Goal: Task Accomplishment & Management: Complete application form

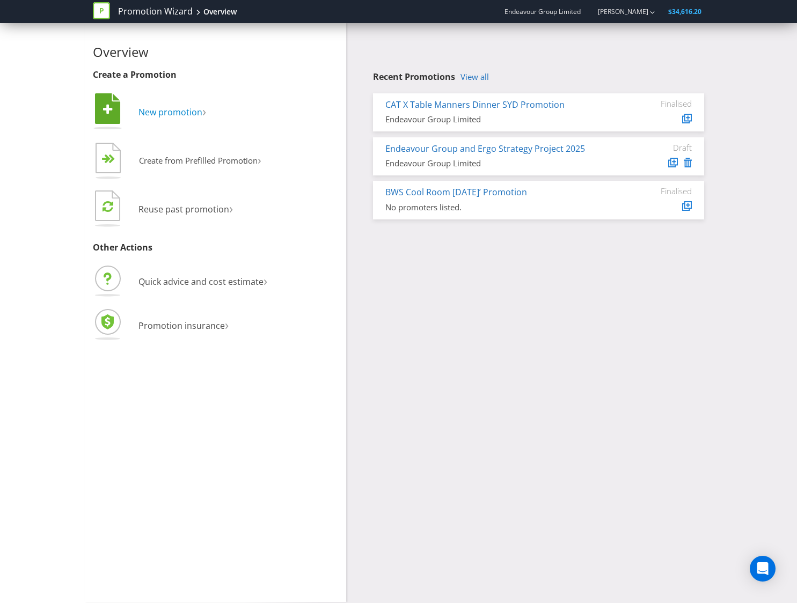
click at [168, 115] on span "New promotion" at bounding box center [171, 112] width 64 height 12
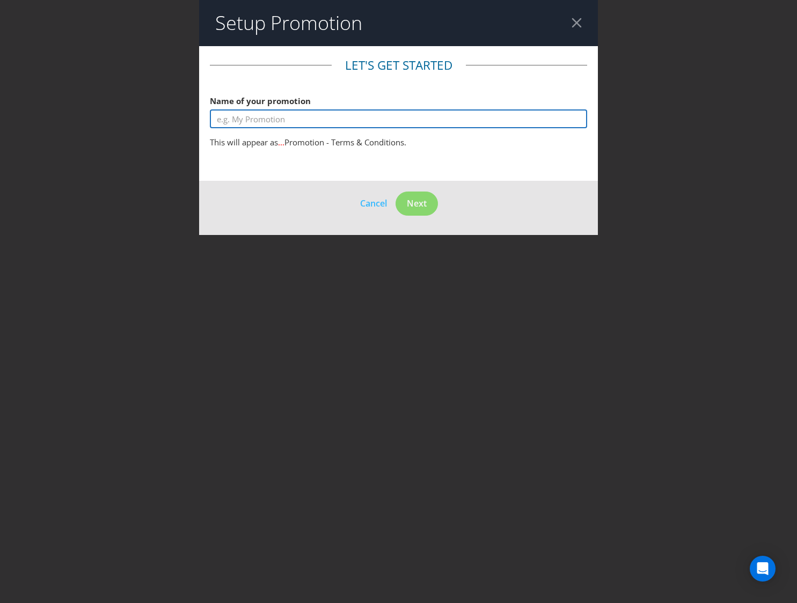
click at [219, 114] on input "text" at bounding box center [398, 119] width 377 height 19
type input "d"
click at [276, 120] on input "text" at bounding box center [398, 119] width 377 height 19
click at [577, 25] on div at bounding box center [577, 23] width 10 height 10
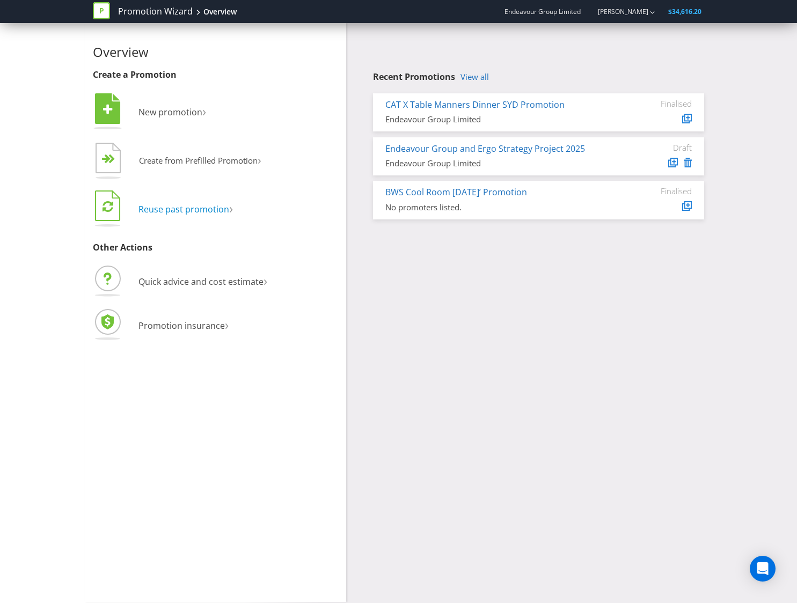
click at [214, 207] on span "Reuse past promotion" at bounding box center [184, 209] width 91 height 12
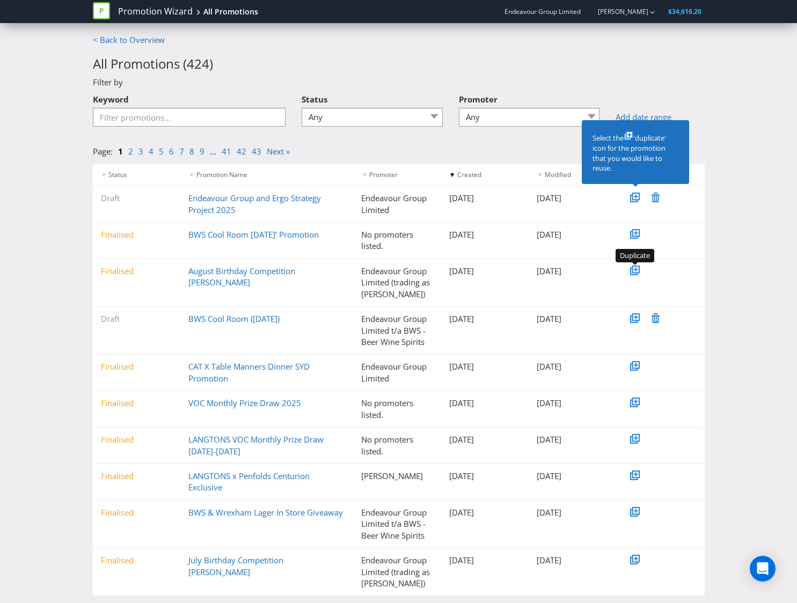
click at [635, 273] on icon at bounding box center [633, 271] width 5 height 5
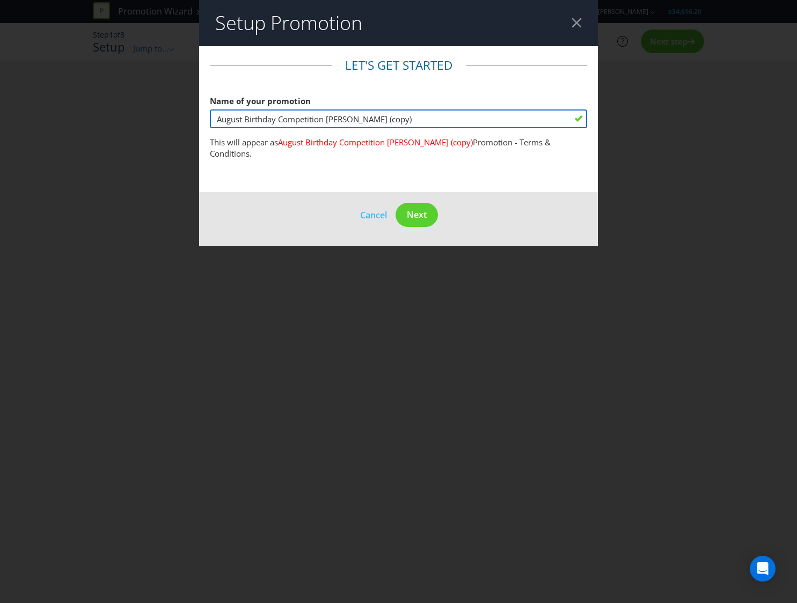
click at [426, 121] on input "August Birthday Competition [PERSON_NAME] (copy)" at bounding box center [398, 119] width 377 height 19
drag, startPoint x: 397, startPoint y: 111, endPoint x: 100, endPoint y: 103, distance: 296.5
click at [100, 103] on div "Setup Promotion Let's get started Name of your promotion August Birthday Compet…" at bounding box center [398, 301] width 797 height 603
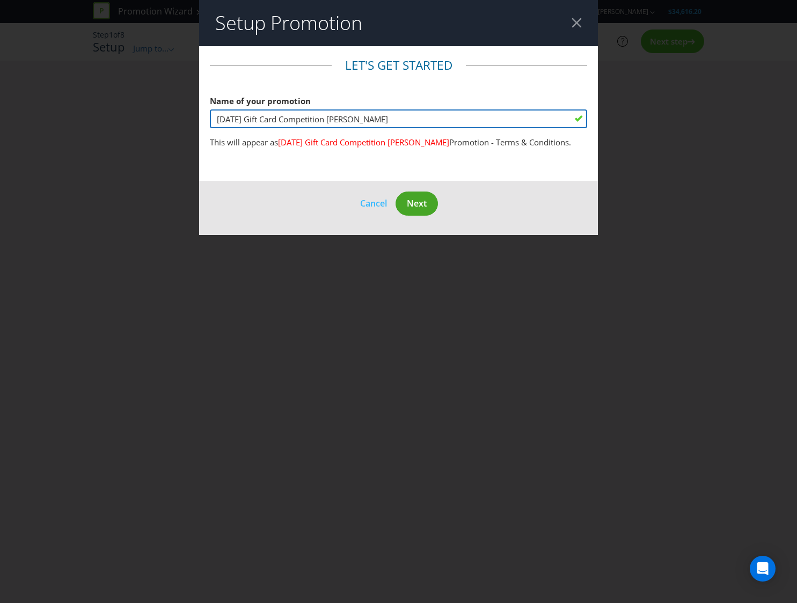
type input "[DATE] Gift Card Competition [PERSON_NAME]"
click at [414, 209] on span "Next" at bounding box center [417, 204] width 20 height 12
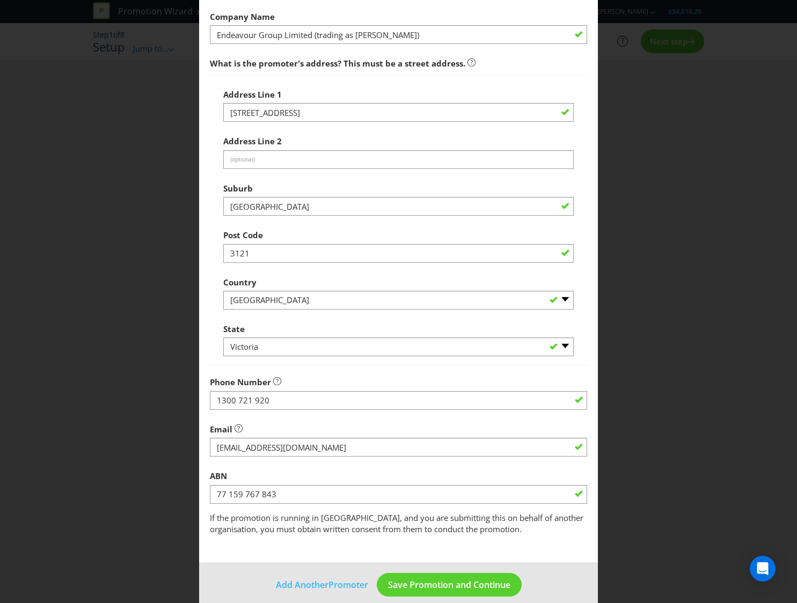
scroll to position [200, 0]
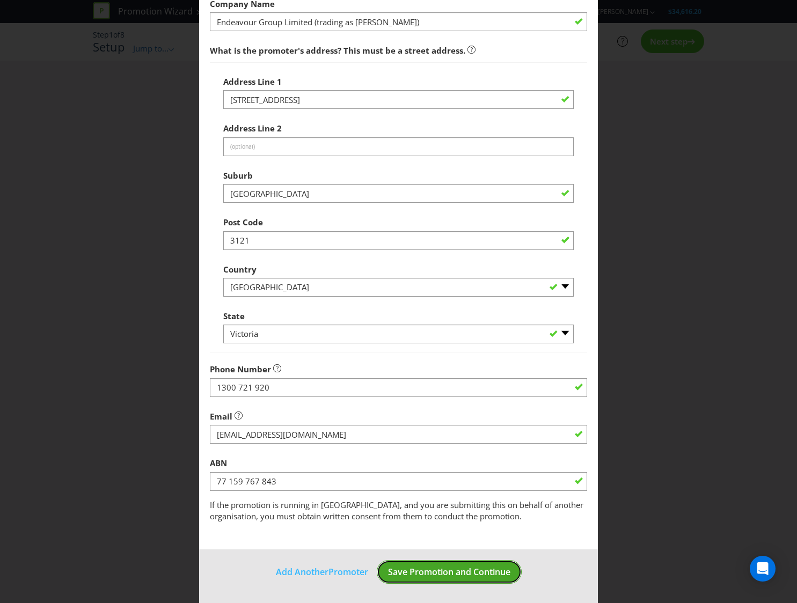
click at [405, 573] on span "Save Promotion and Continue" at bounding box center [449, 572] width 122 height 12
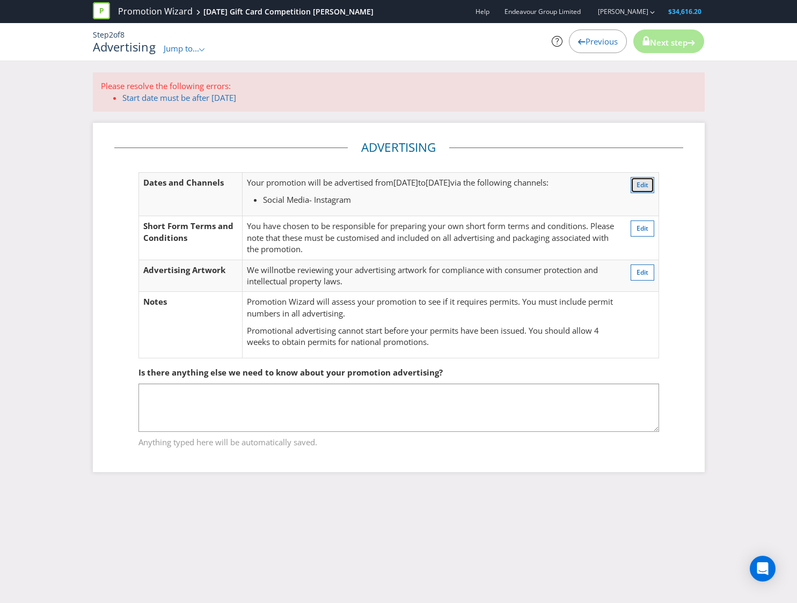
click at [646, 187] on span "Edit" at bounding box center [643, 184] width 12 height 9
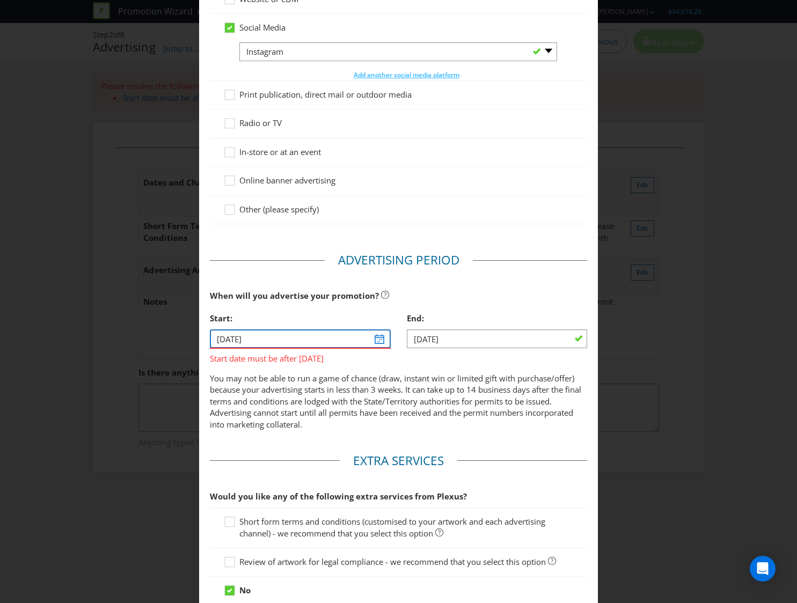
scroll to position [129, 0]
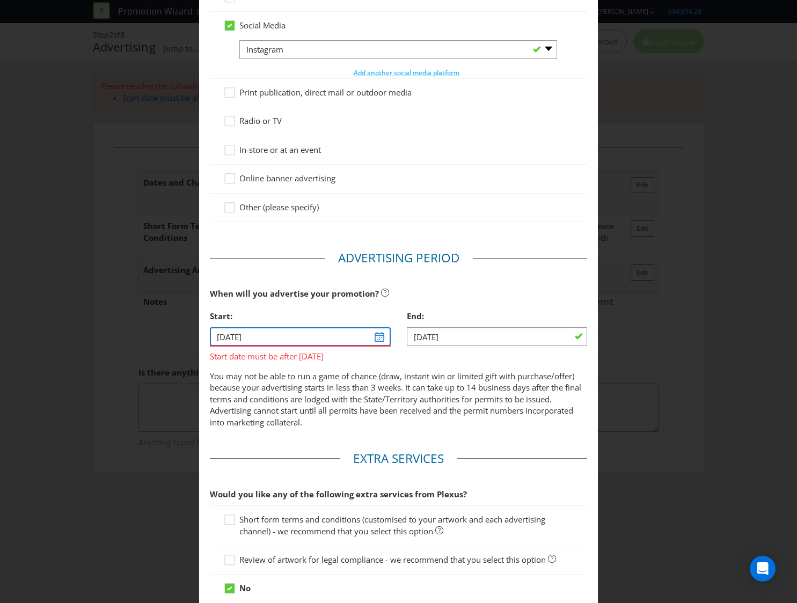
click at [386, 338] on input "[DATE]" at bounding box center [300, 336] width 180 height 19
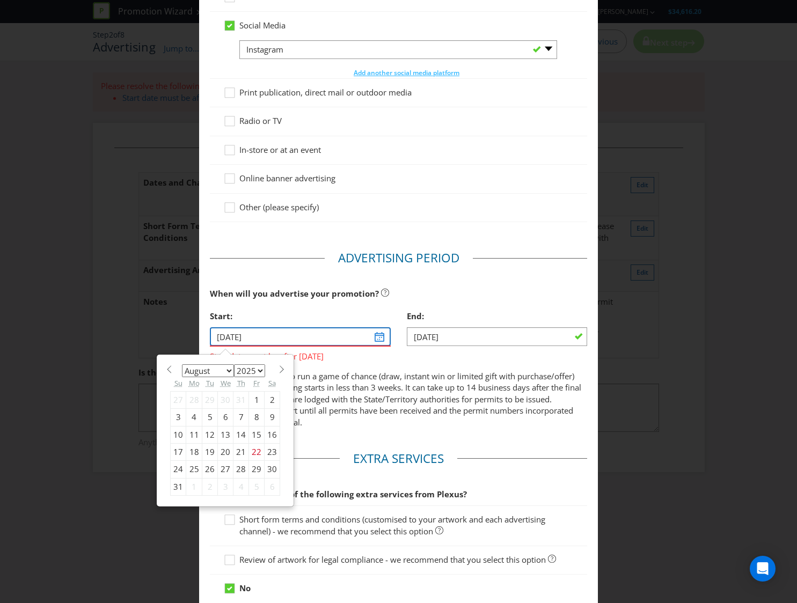
scroll to position [129, 0]
click at [213, 469] on div "26" at bounding box center [210, 470] width 16 height 17
type input "[DATE]"
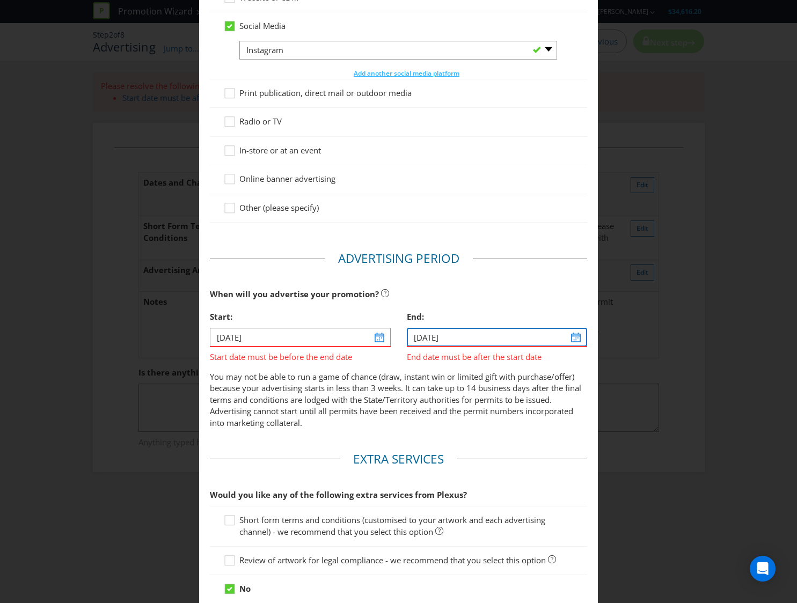
click at [578, 338] on input "[DATE]" at bounding box center [497, 337] width 180 height 19
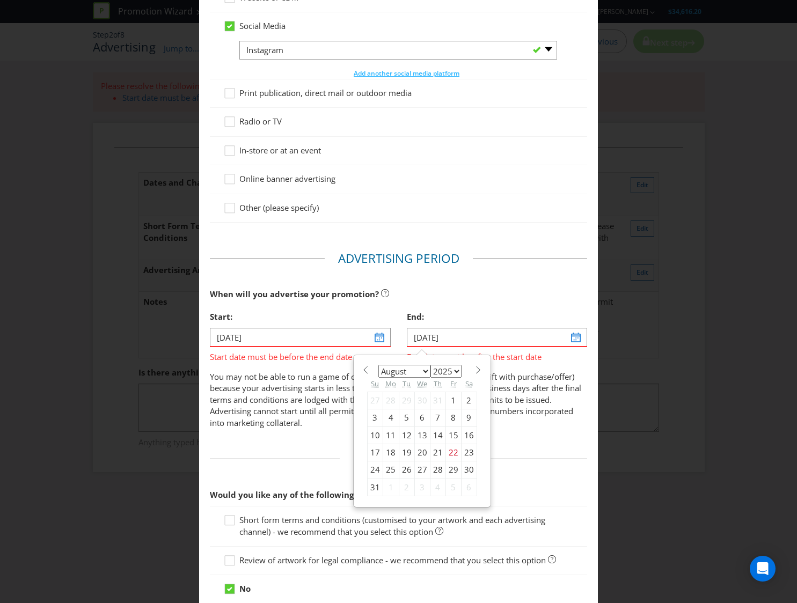
click at [477, 370] on span at bounding box center [479, 370] width 8 height 8
select select "8"
click at [407, 405] on div "2" at bounding box center [407, 400] width 16 height 17
type input "[DATE]"
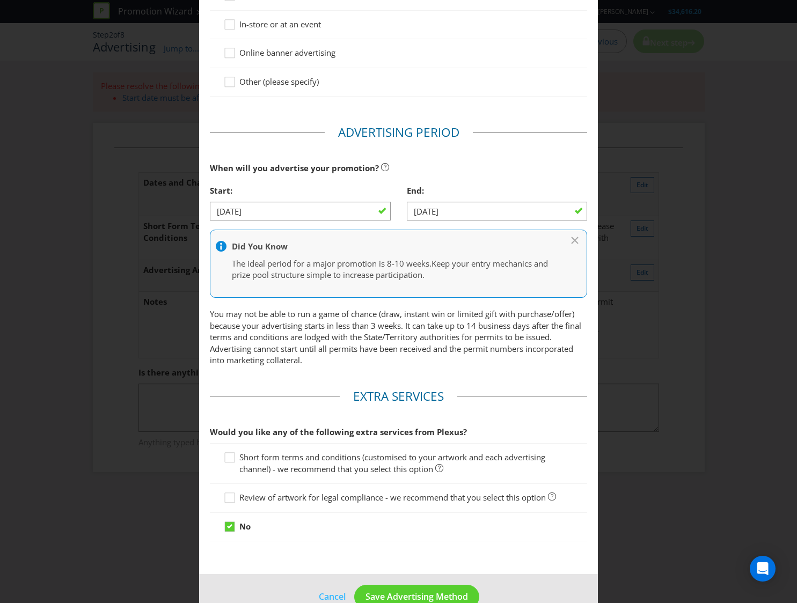
scroll to position [280, 0]
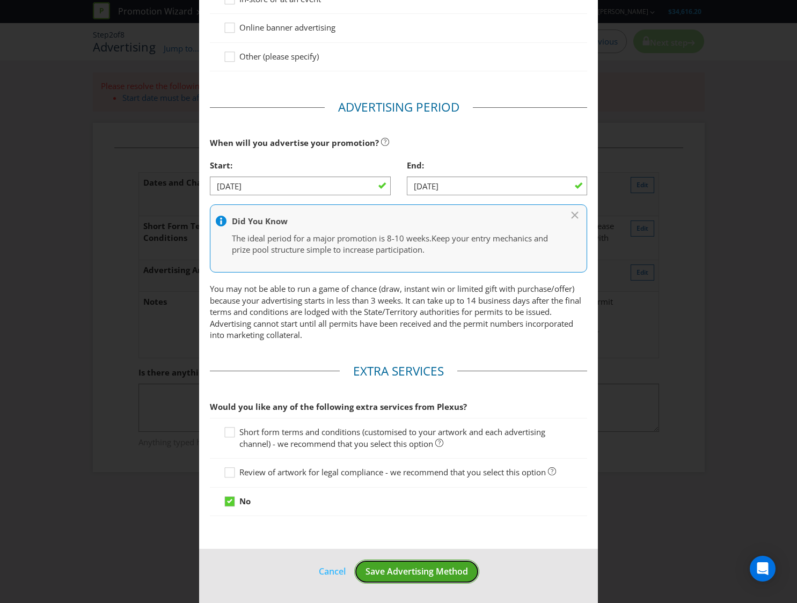
click at [431, 572] on span "Save Advertising Method" at bounding box center [417, 572] width 103 height 12
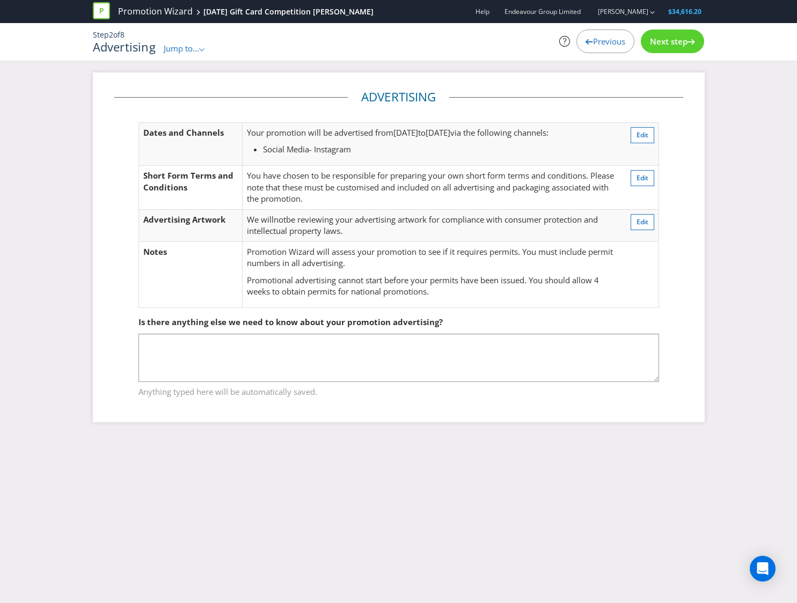
click at [661, 50] on div "Next step" at bounding box center [672, 42] width 63 height 24
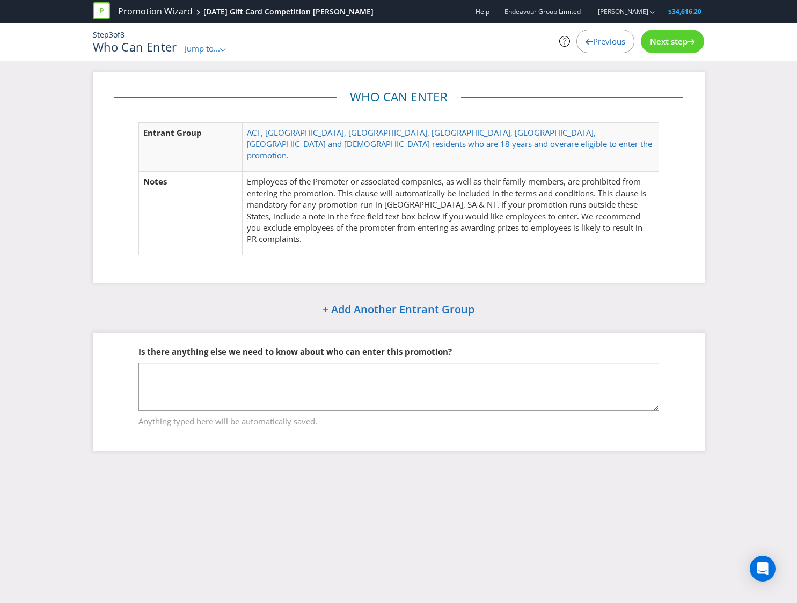
click at [685, 40] on span "Next step" at bounding box center [669, 41] width 38 height 11
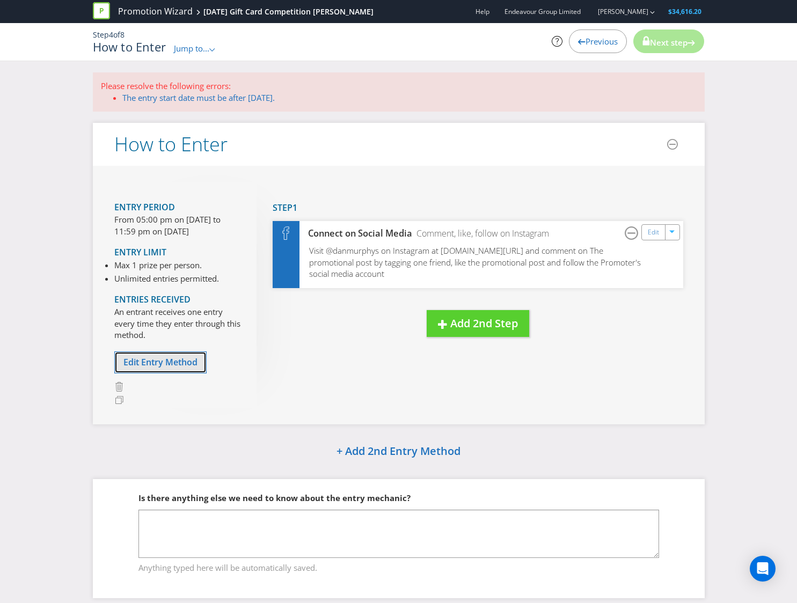
click at [164, 361] on span "Edit Entry Method" at bounding box center [160, 362] width 74 height 12
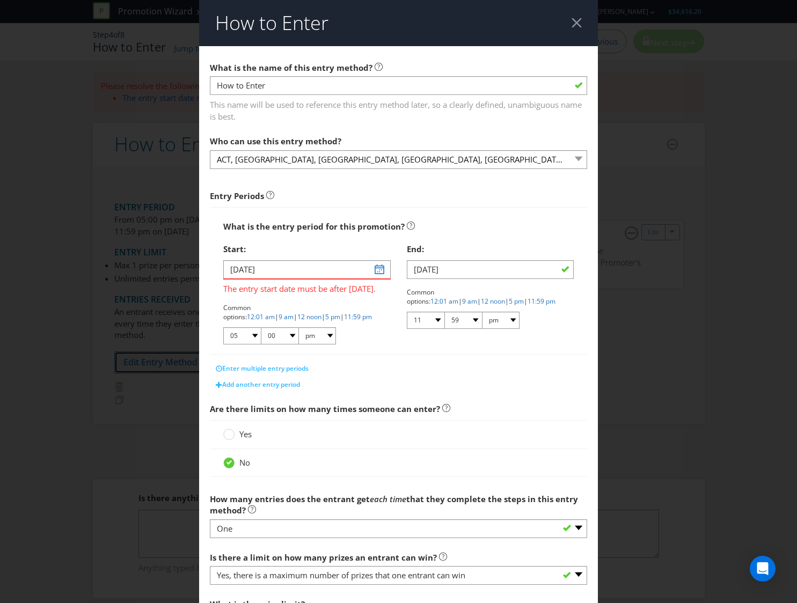
scroll to position [129, 0]
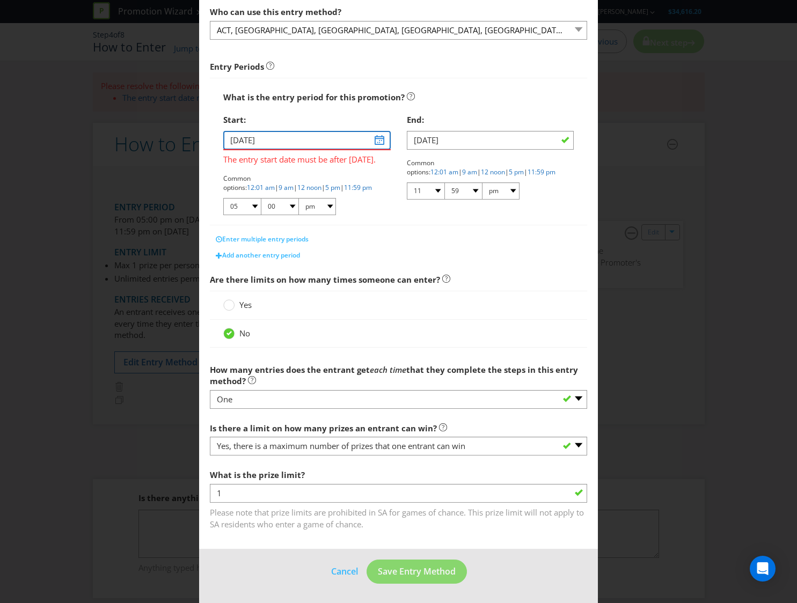
click at [378, 137] on input "[DATE]" at bounding box center [306, 140] width 167 height 19
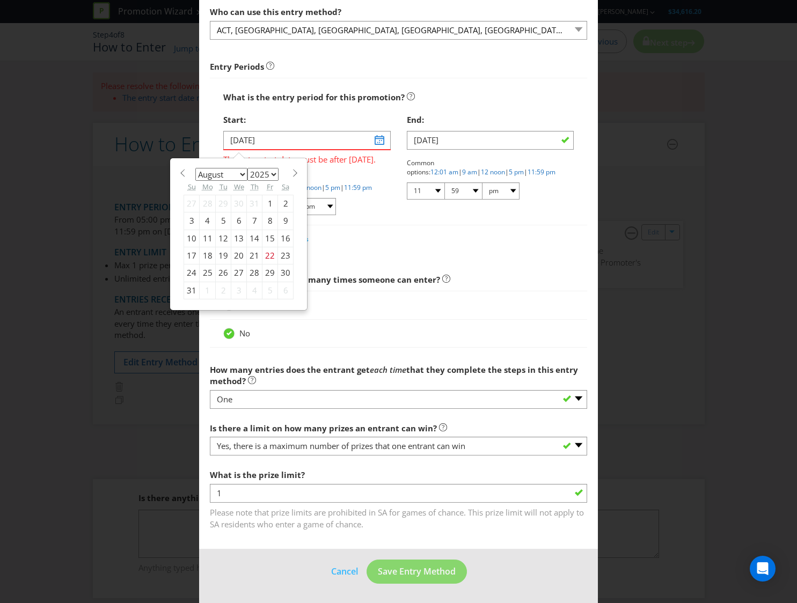
click at [221, 273] on div "26" at bounding box center [224, 273] width 16 height 17
type input "[DATE]"
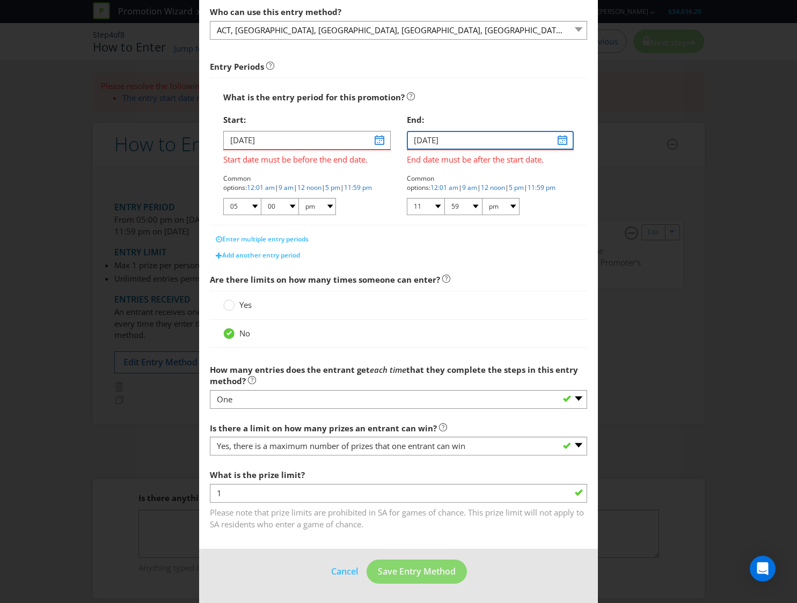
click at [445, 142] on input "[DATE]" at bounding box center [490, 140] width 167 height 19
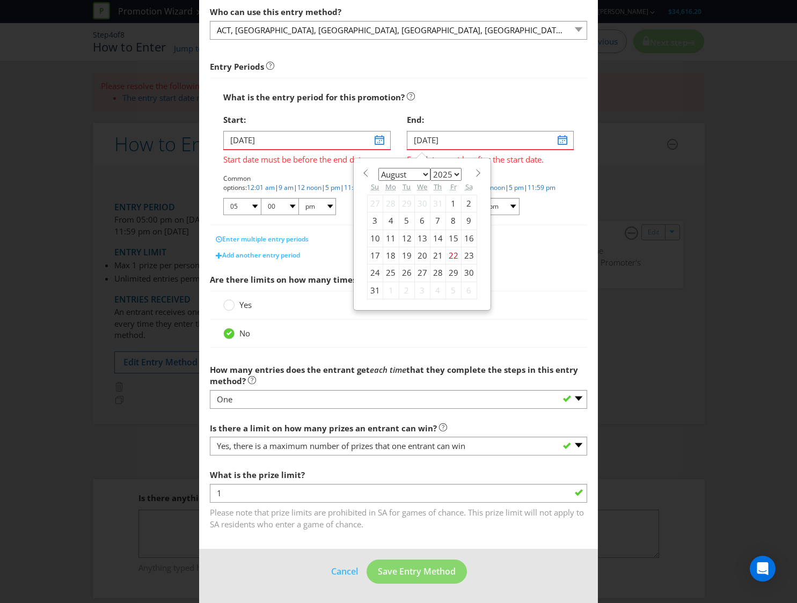
click at [475, 174] on span at bounding box center [479, 173] width 8 height 8
select select "8"
click at [405, 203] on div "2" at bounding box center [407, 203] width 16 height 17
type input "[DATE]"
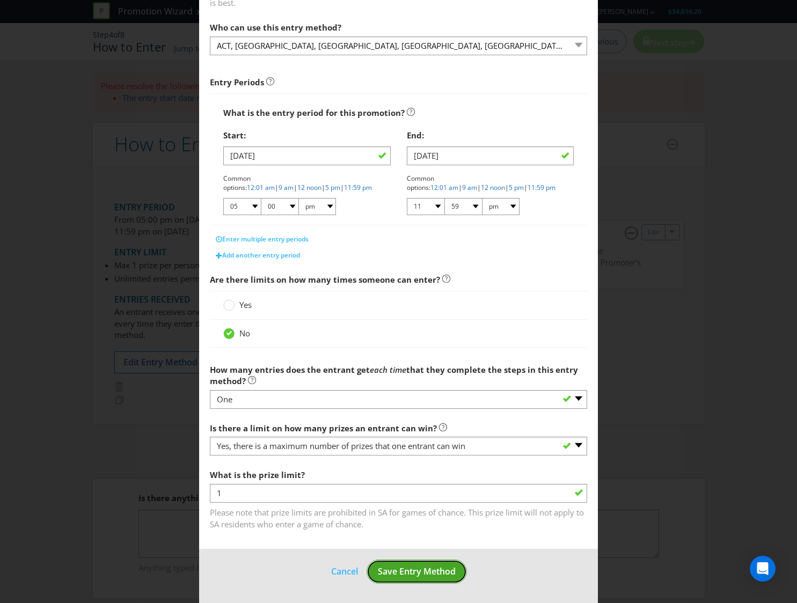
click at [407, 576] on span "Save Entry Method" at bounding box center [417, 572] width 78 height 12
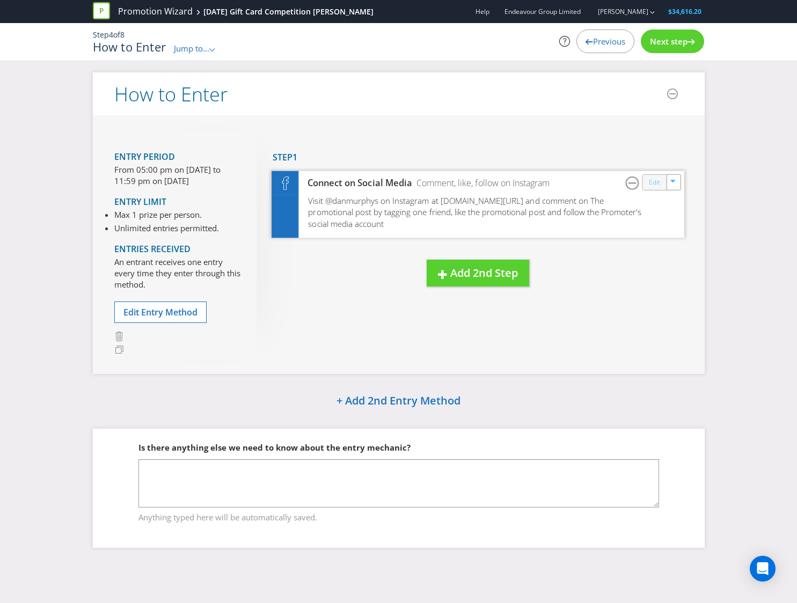
click at [659, 183] on link "Edit" at bounding box center [654, 182] width 11 height 12
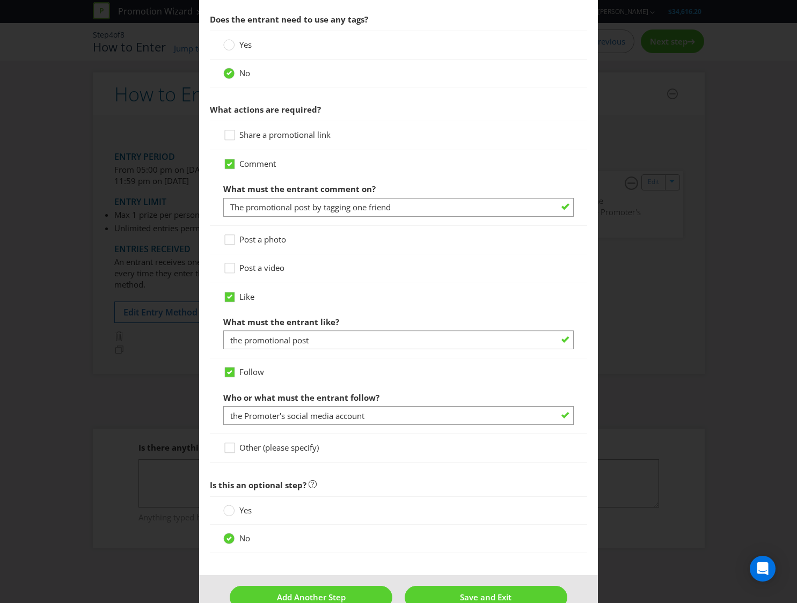
scroll to position [591, 0]
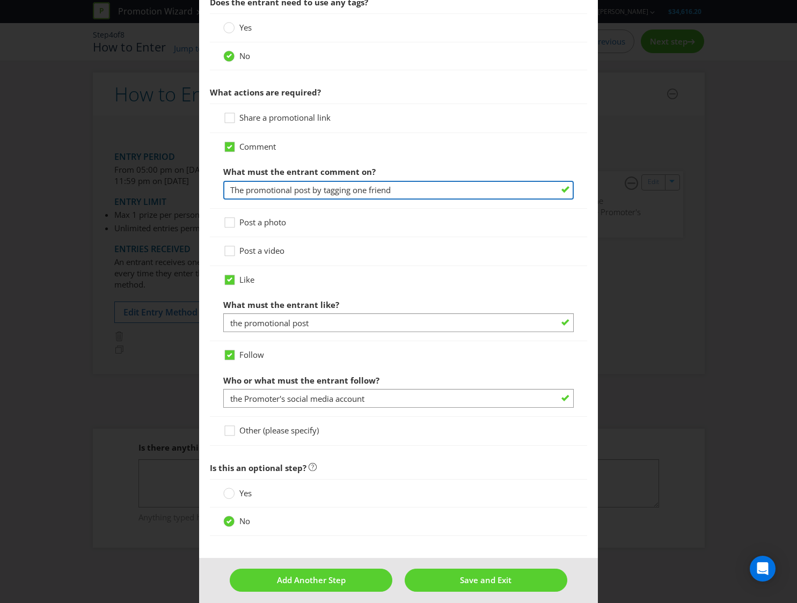
click at [403, 194] on input "The promotional post by tagging one friend" at bounding box center [398, 190] width 351 height 19
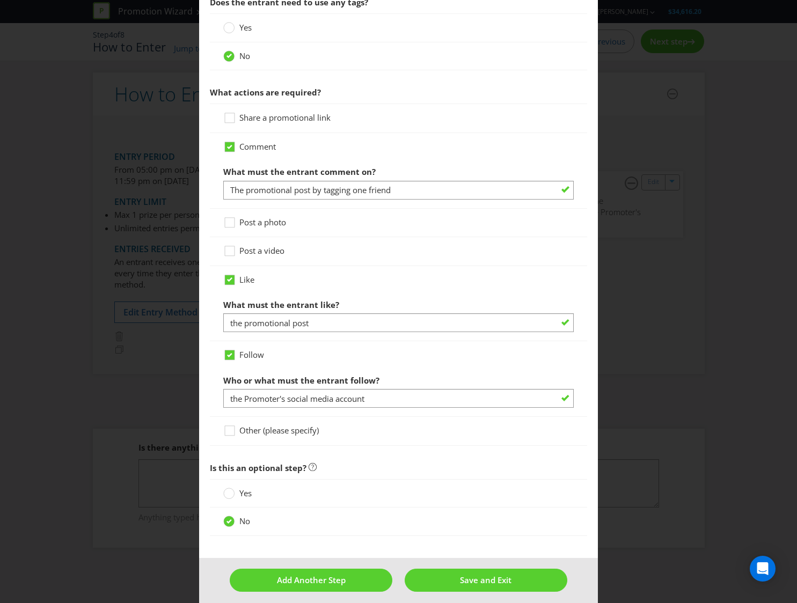
click at [442, 161] on div "What must the entrant comment on? The promotional post by tagging one friend" at bounding box center [398, 180] width 351 height 39
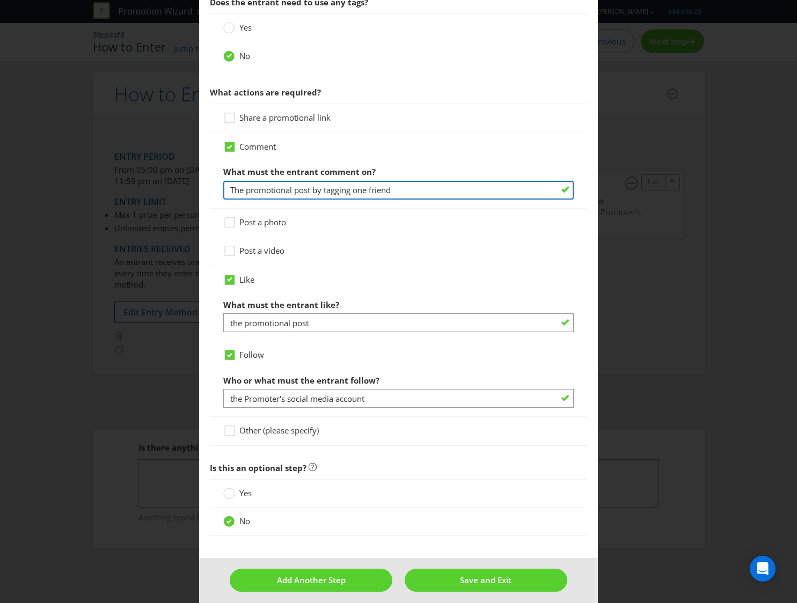
click at [410, 194] on input "The promotional post by tagging one friend" at bounding box center [398, 190] width 351 height 19
drag, startPoint x: 429, startPoint y: 191, endPoint x: 403, endPoint y: 189, distance: 26.9
click at [403, 189] on input "The promotional post by tagging one friend and" at bounding box center [398, 190] width 351 height 19
paste input "and let them know what you think Dad would pick from [PERSON_NAME]'s this [DATE]"
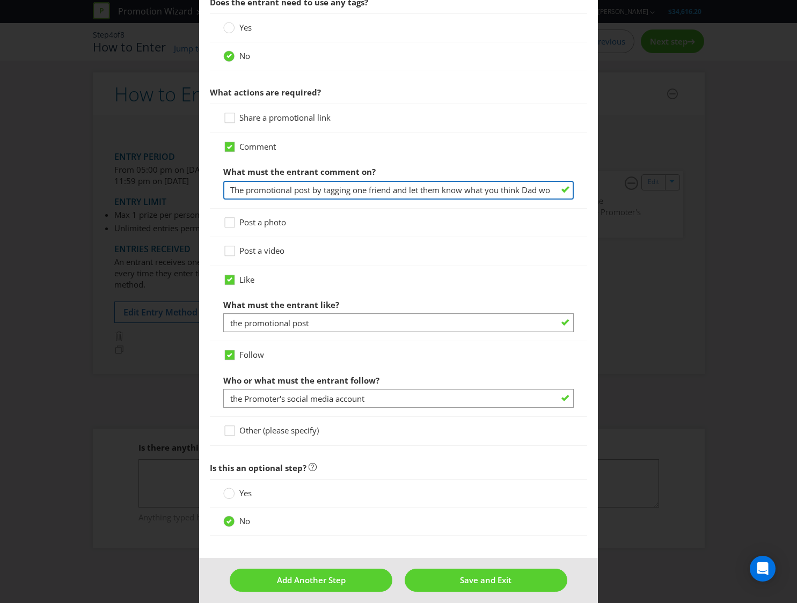
drag, startPoint x: 421, startPoint y: 186, endPoint x: 122, endPoint y: 184, distance: 299.6
click at [122, 184] on div "How to Enter To enter the entrant must... Make a Purchase Connect on Social Med…" at bounding box center [398, 301] width 797 height 603
type input "The promotional post by tagging one friend and let them know what you think Dad…"
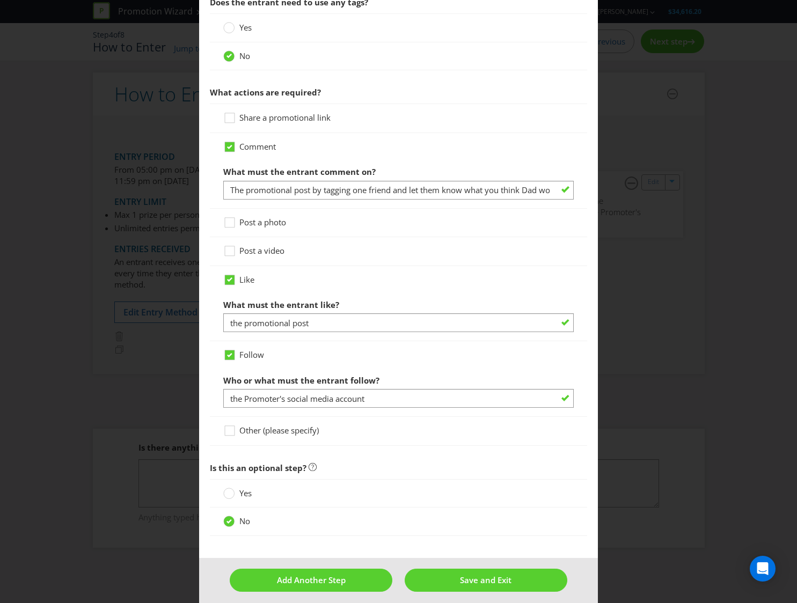
click at [455, 372] on div "Who or what must the entrant follow? the Promoter's social media account" at bounding box center [398, 389] width 351 height 39
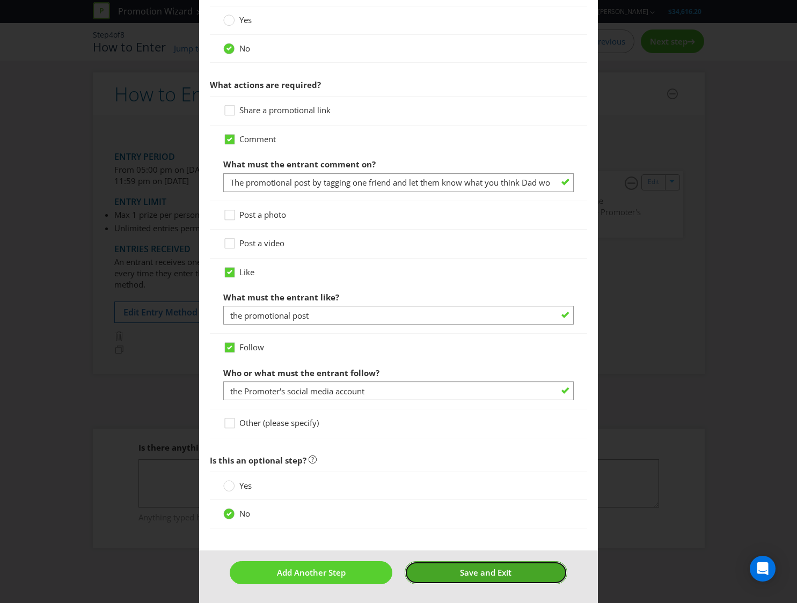
click at [444, 573] on button "Save and Exit" at bounding box center [486, 573] width 163 height 23
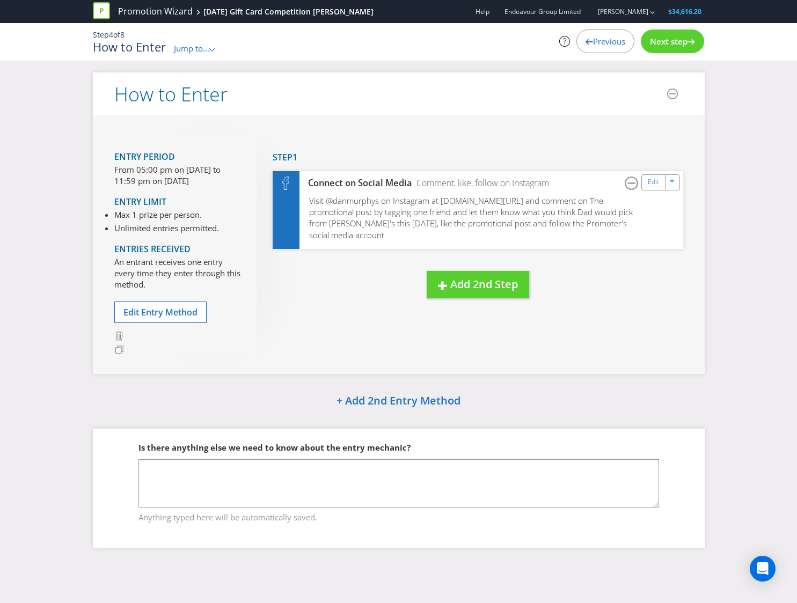
click at [678, 40] on span "Next step" at bounding box center [669, 41] width 38 height 11
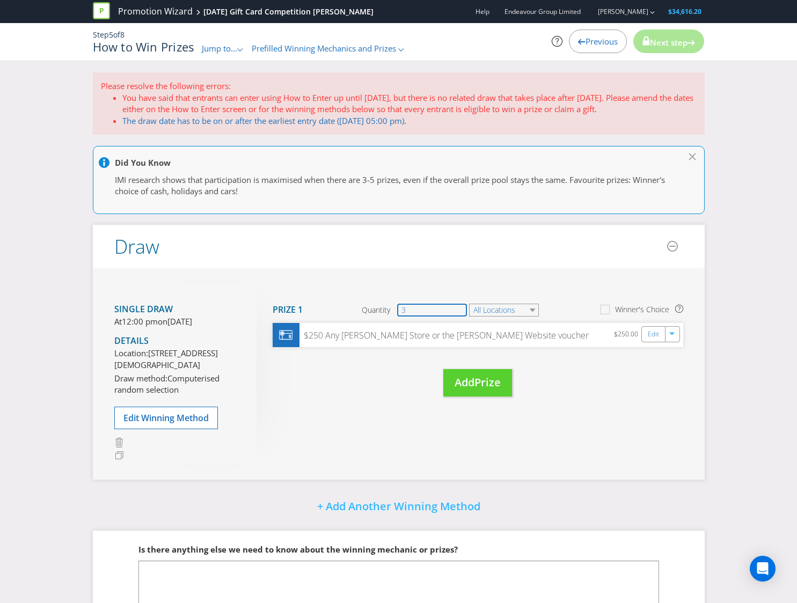
click at [448, 309] on input "3" at bounding box center [432, 310] width 70 height 13
drag, startPoint x: 388, startPoint y: 308, endPoint x: 368, endPoint y: 310, distance: 19.4
click at [368, 310] on div "Quantity 3" at bounding box center [415, 310] width 106 height 13
type input "4"
click at [373, 395] on div "Move Here Drag here to move prize Prize 1 Quantity 4 All Locations Winner's Cho…" at bounding box center [470, 351] width 427 height 134
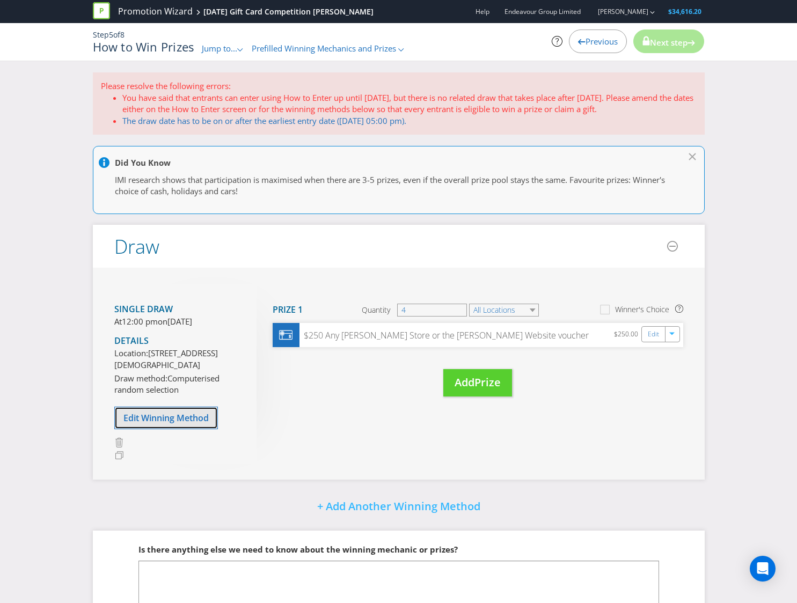
click at [180, 424] on span "Edit Winning Method" at bounding box center [165, 418] width 85 height 12
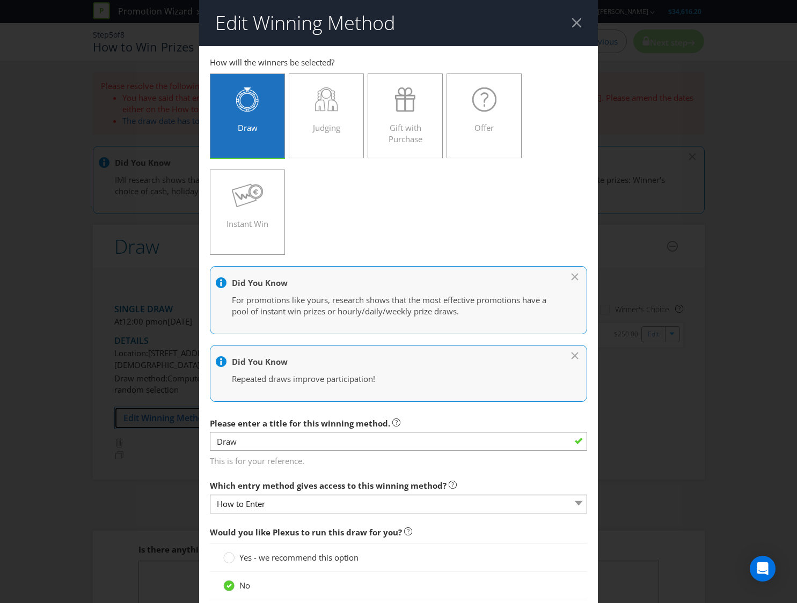
scroll to position [937, 0]
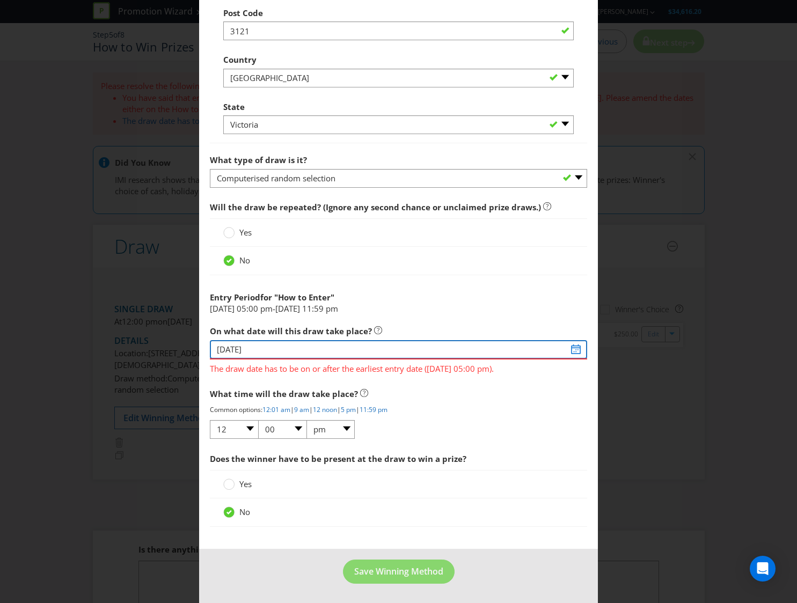
click at [578, 351] on input "[DATE]" at bounding box center [398, 349] width 377 height 19
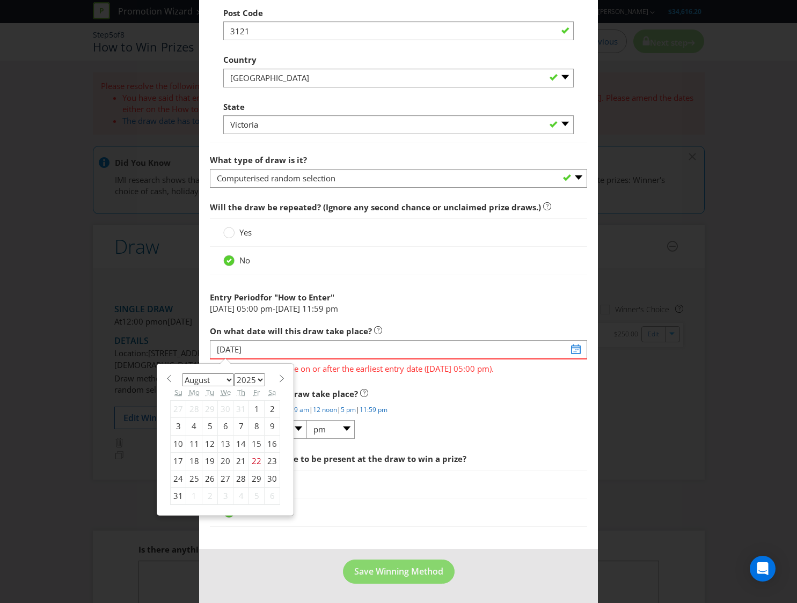
click at [280, 381] on span at bounding box center [282, 379] width 8 height 8
click at [278, 376] on span at bounding box center [282, 379] width 8 height 8
click at [169, 381] on span at bounding box center [169, 379] width 8 height 8
select select "8"
click at [226, 411] on div "3" at bounding box center [226, 409] width 16 height 17
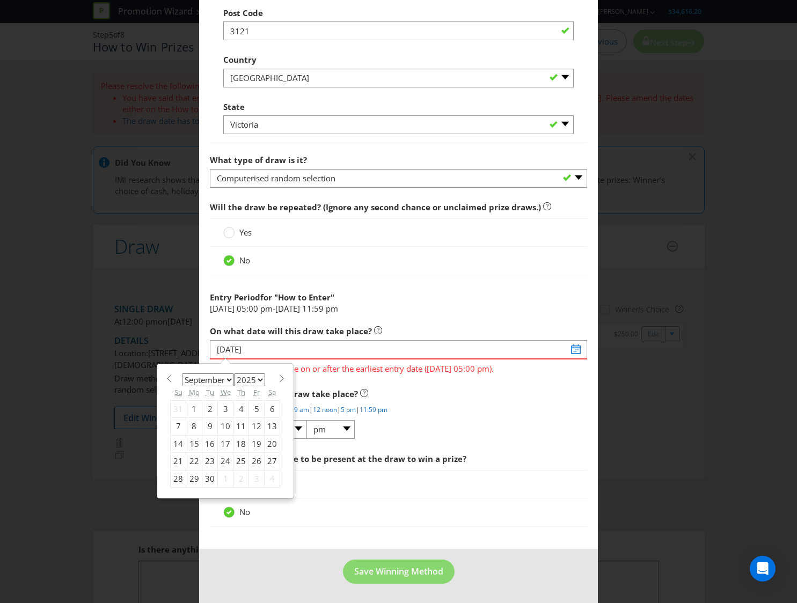
type input "[DATE]"
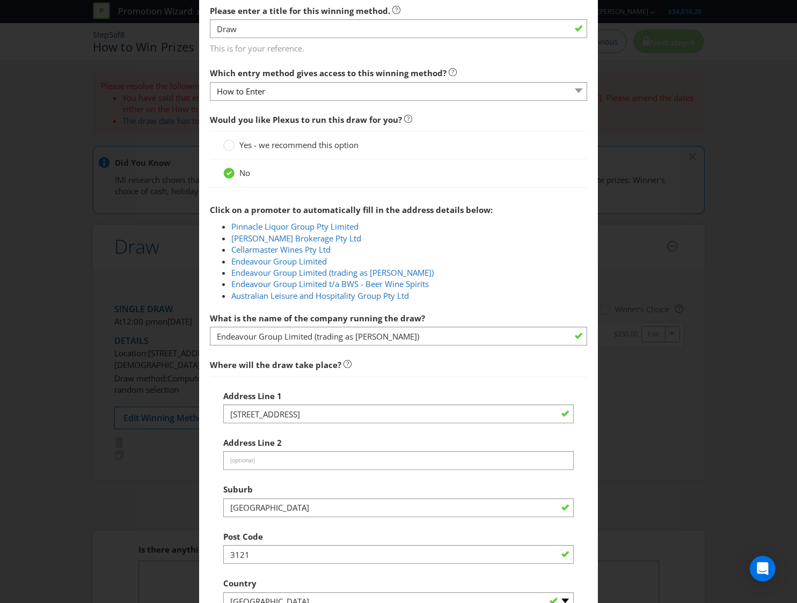
scroll to position [921, 0]
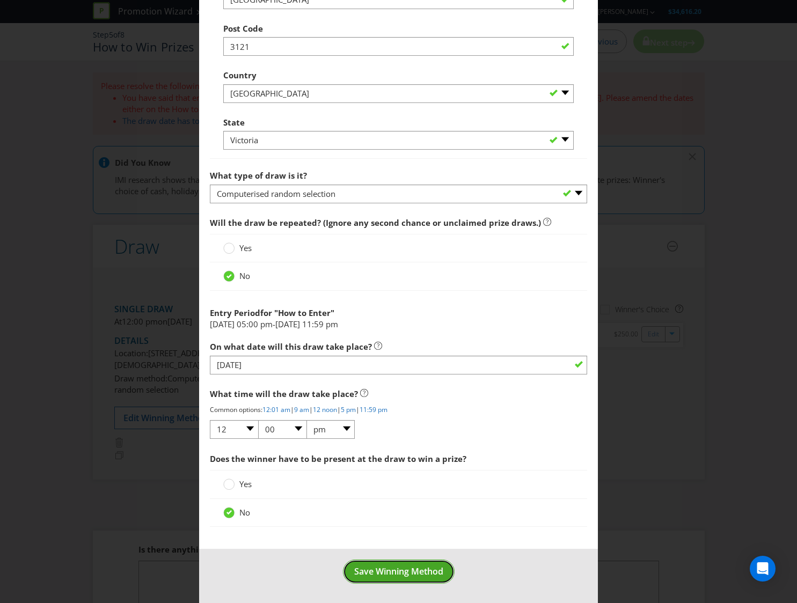
click at [402, 574] on span "Save Winning Method" at bounding box center [398, 572] width 89 height 12
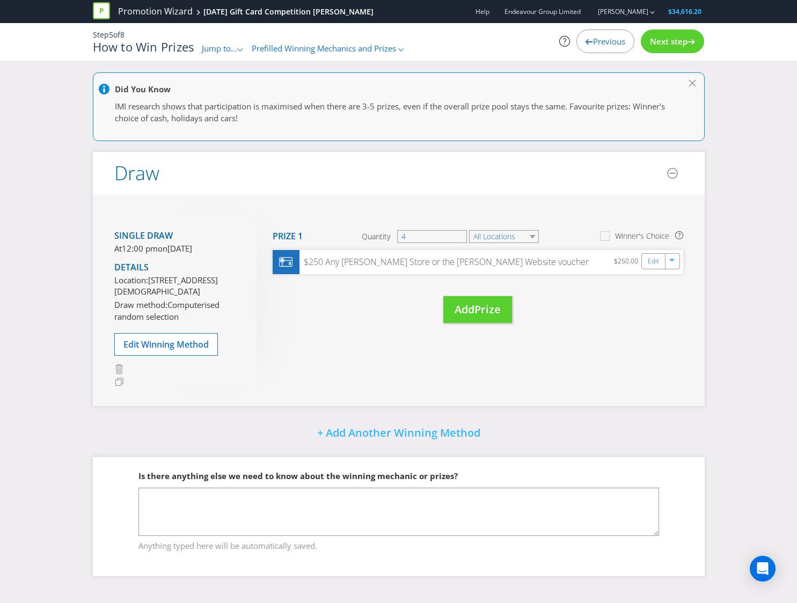
click at [664, 40] on span "Next step" at bounding box center [669, 41] width 38 height 11
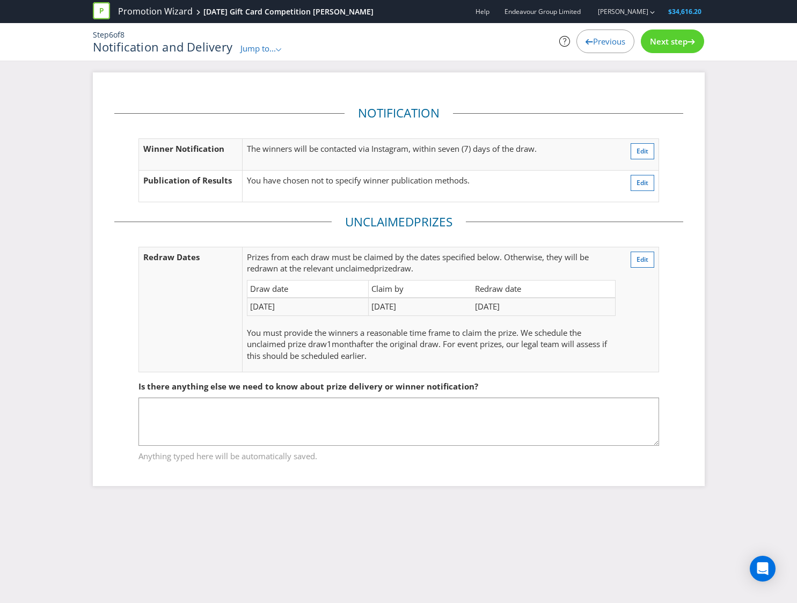
click at [671, 43] on span "Next step" at bounding box center [669, 41] width 38 height 11
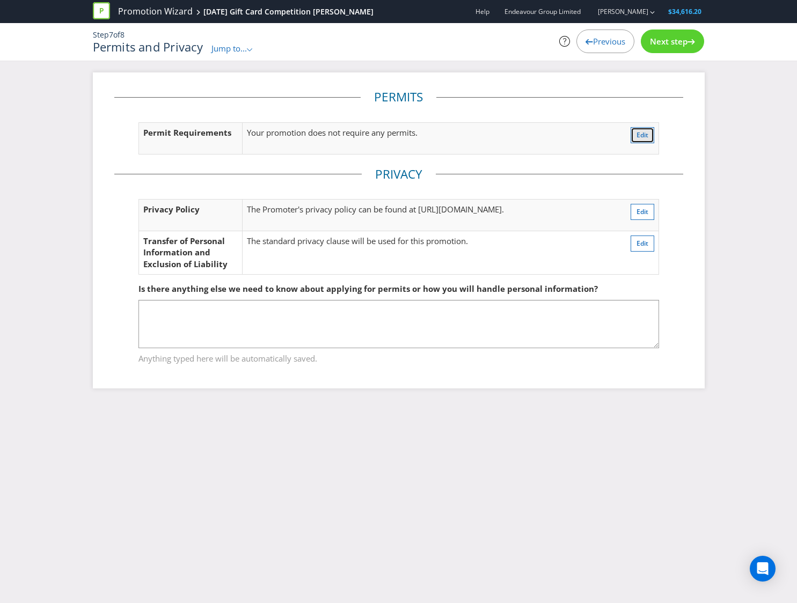
click at [635, 130] on button "Edit" at bounding box center [643, 135] width 24 height 16
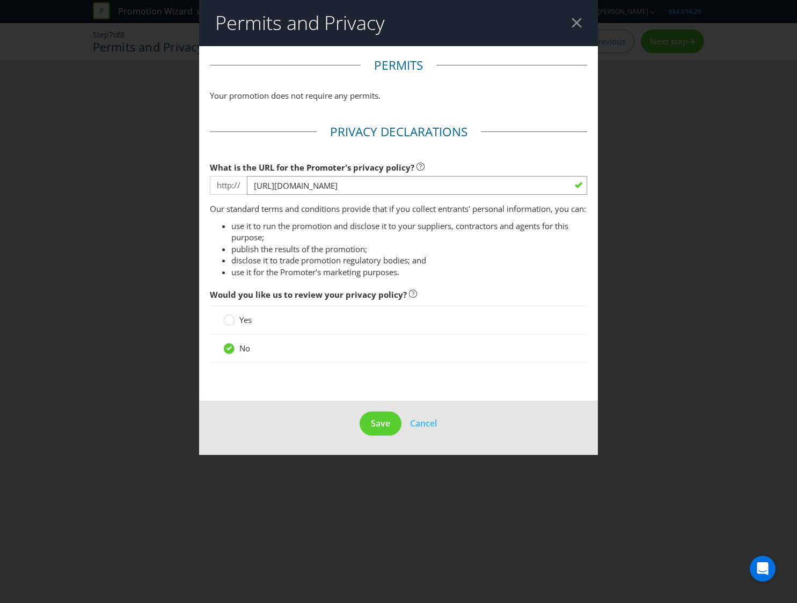
click at [646, 128] on div "Permits and Privacy Permits Your promotion does not require any permits. Privac…" at bounding box center [398, 301] width 797 height 603
click at [572, 24] on div at bounding box center [577, 23] width 10 height 10
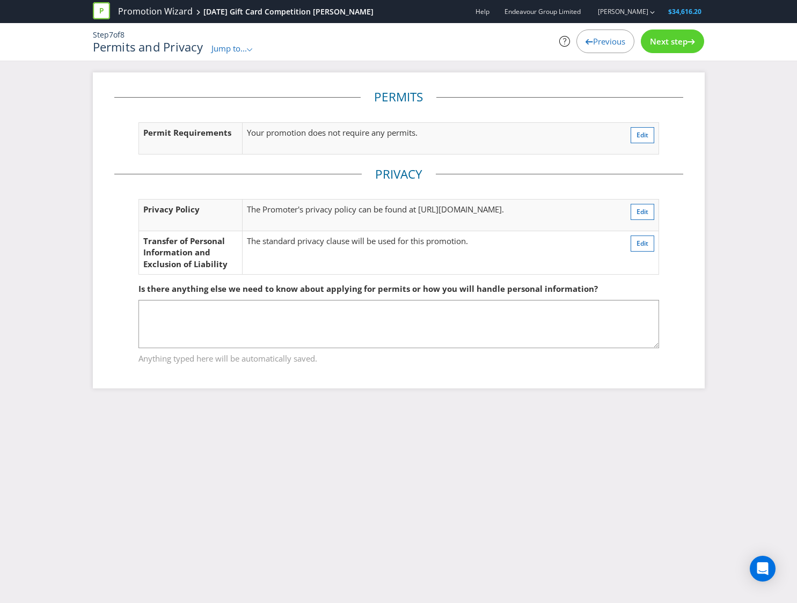
click at [659, 49] on div "Next step" at bounding box center [672, 42] width 63 height 24
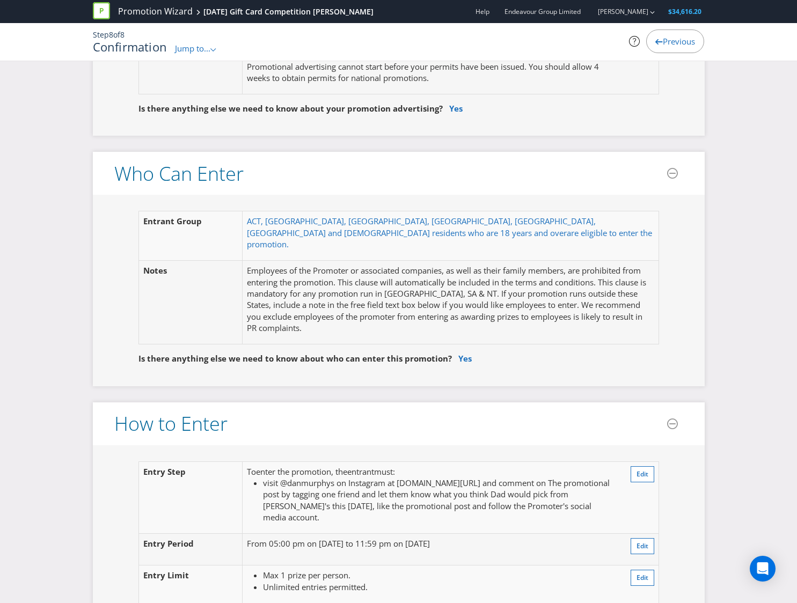
scroll to position [489, 0]
click at [637, 469] on button "Edit" at bounding box center [643, 473] width 24 height 16
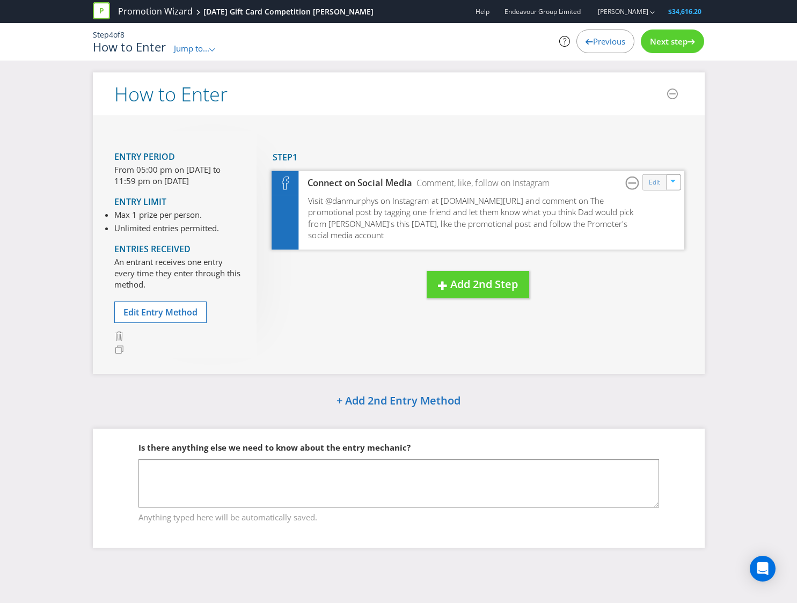
click at [649, 178] on div "Edit" at bounding box center [655, 181] width 24 height 15
click at [653, 181] on link "Edit" at bounding box center [654, 182] width 11 height 12
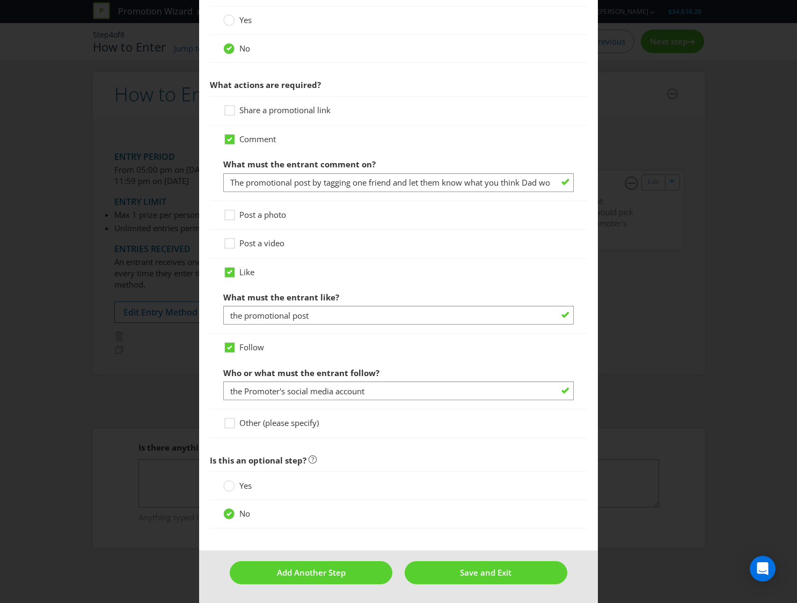
scroll to position [574, 0]
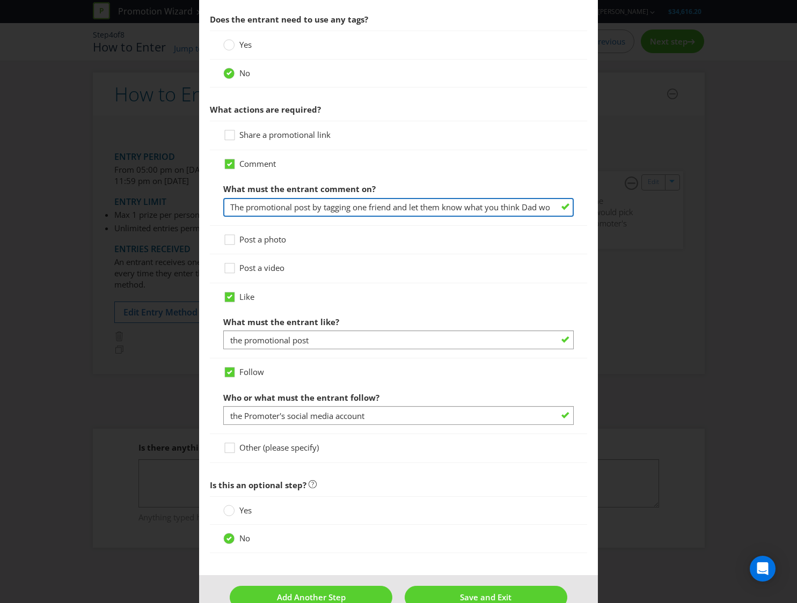
click at [235, 207] on input "The promotional post by tagging one friend and let them know what you think Dad…" at bounding box center [398, 207] width 351 height 19
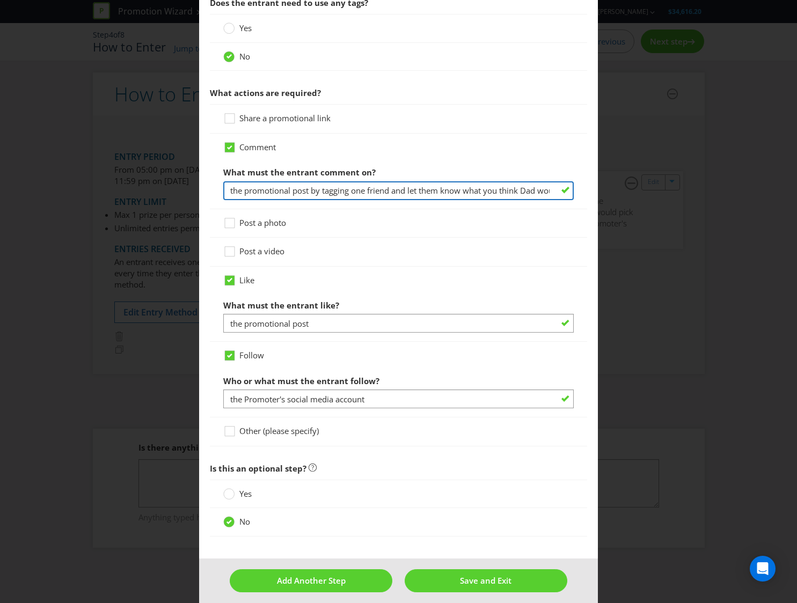
scroll to position [599, 0]
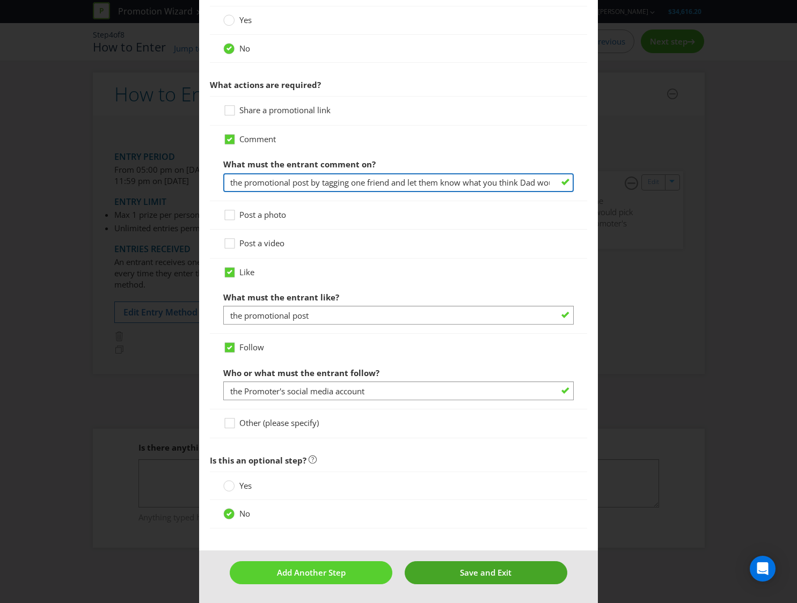
type input "the promotional post by tagging one friend and let them know what you think Dad…"
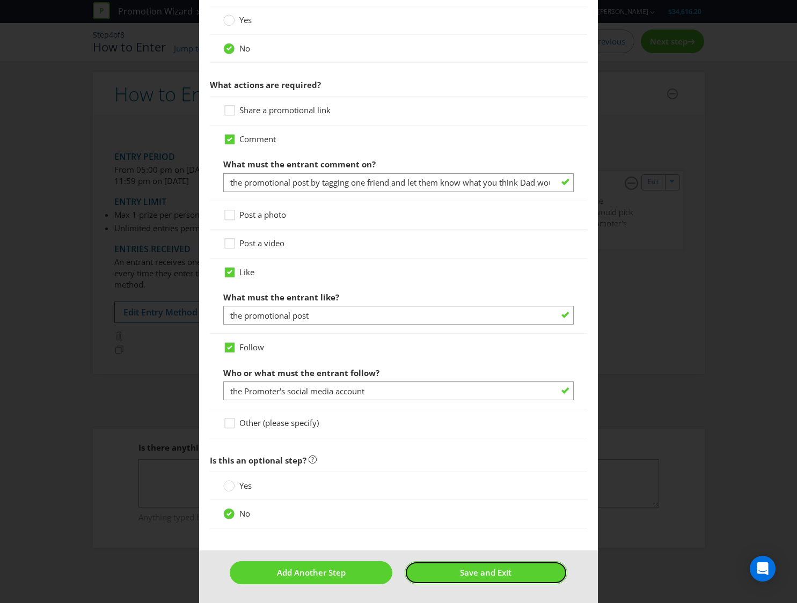
click at [482, 571] on span "Save and Exit" at bounding box center [486, 572] width 52 height 11
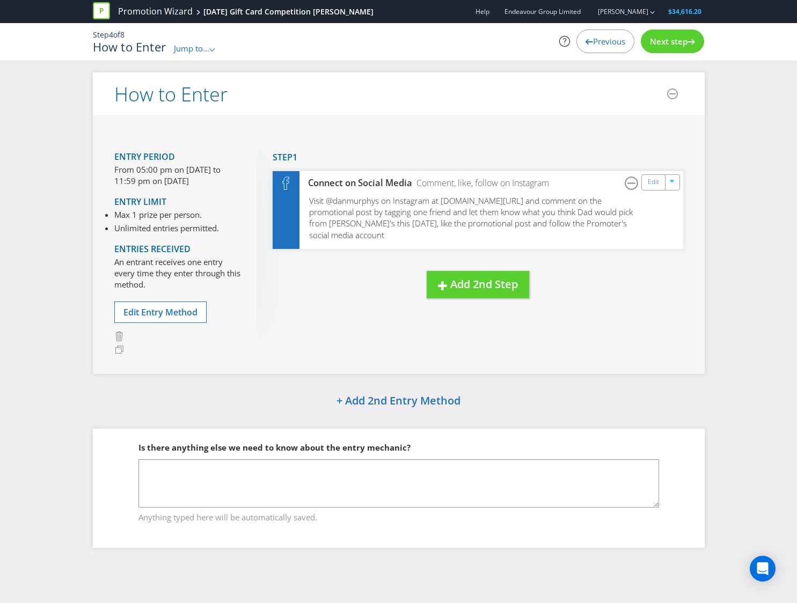
click at [663, 48] on div "Next step" at bounding box center [672, 42] width 63 height 24
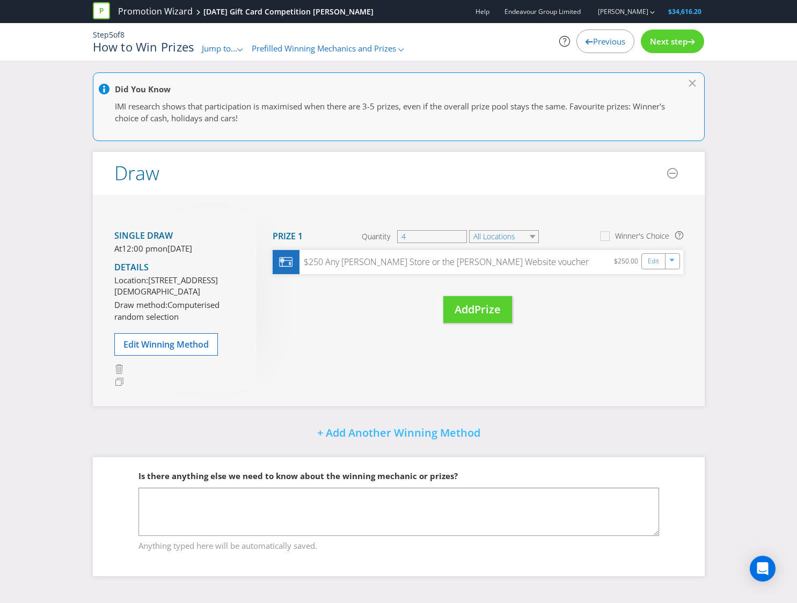
click at [663, 48] on div "Next step" at bounding box center [672, 42] width 63 height 24
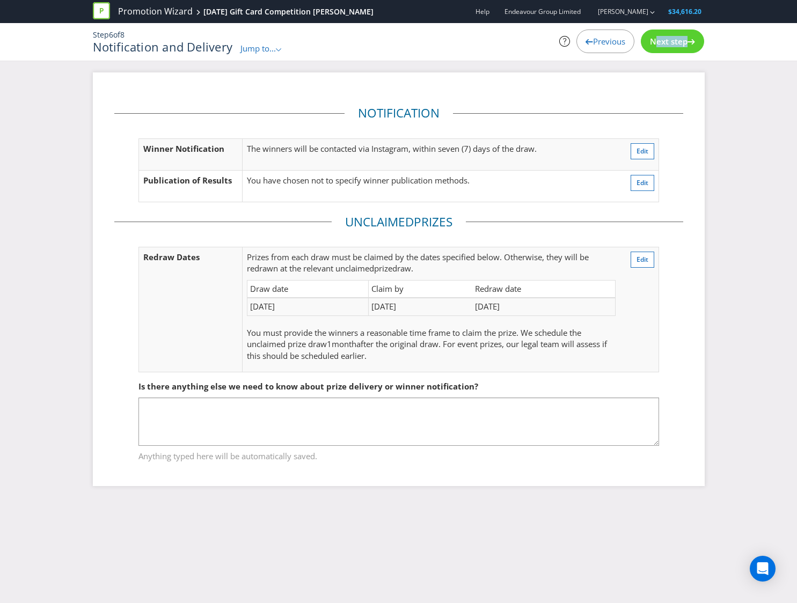
click at [663, 48] on div "Next step" at bounding box center [672, 42] width 63 height 24
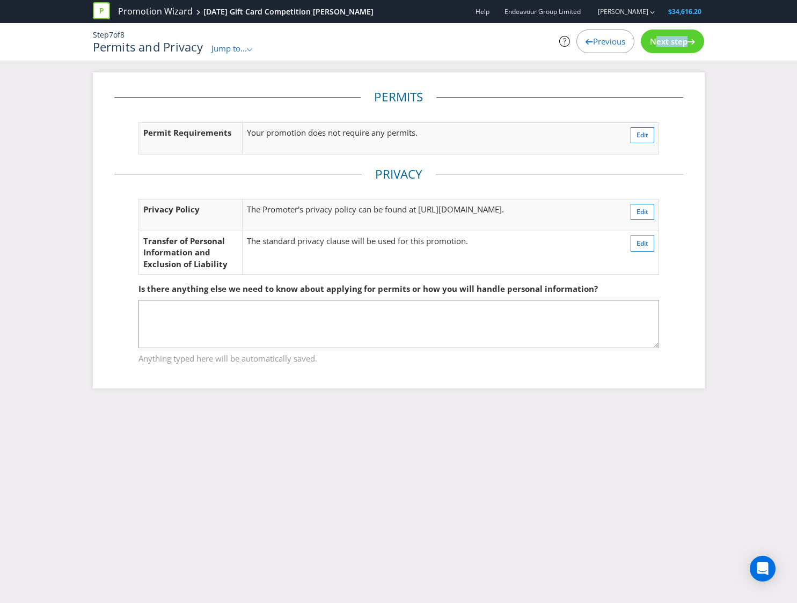
click at [663, 48] on div "Next step" at bounding box center [672, 42] width 63 height 24
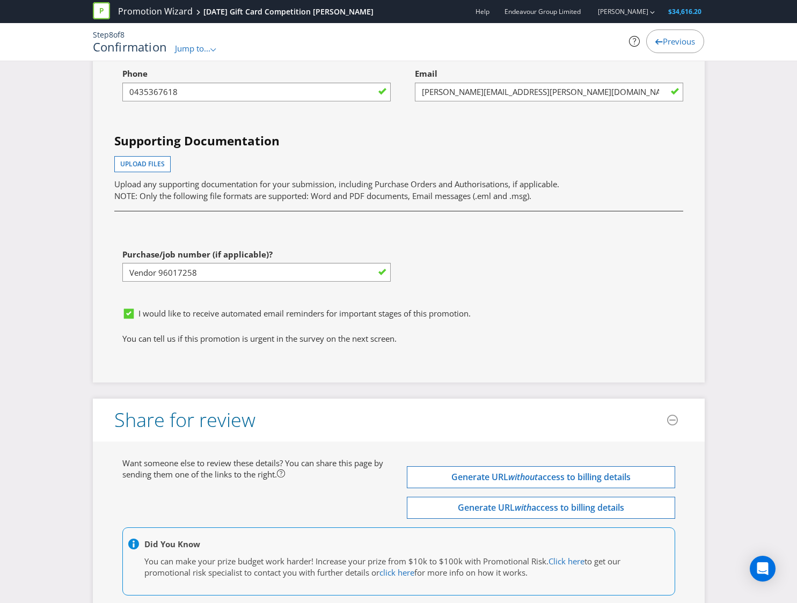
scroll to position [2925, 0]
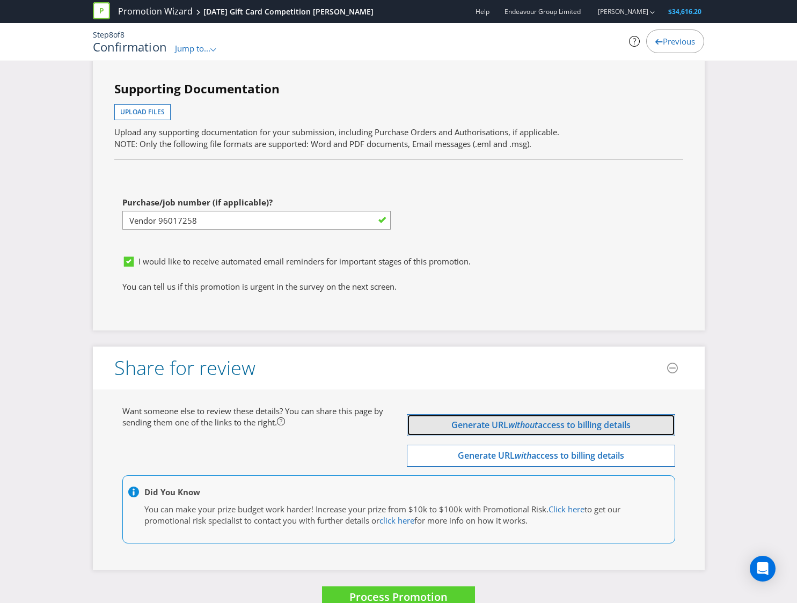
click at [486, 419] on span "Generate URL" at bounding box center [480, 425] width 57 height 12
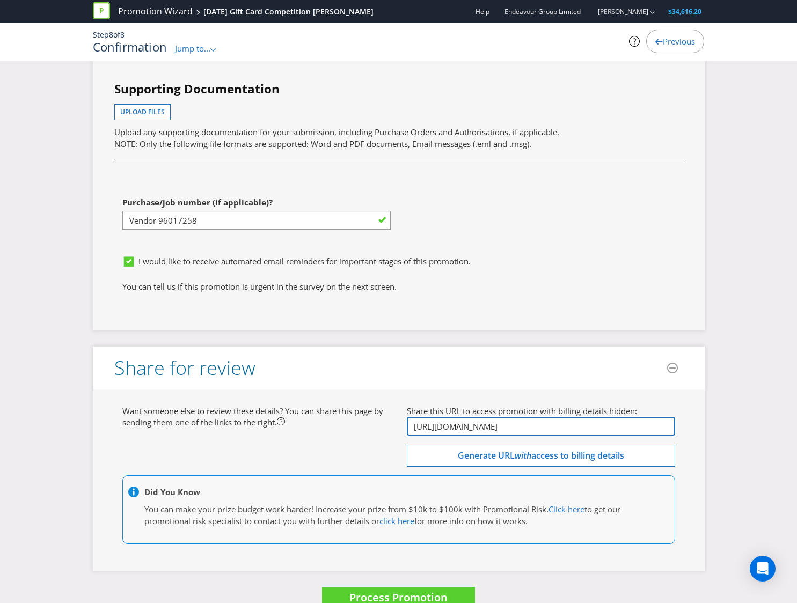
drag, startPoint x: 544, startPoint y: 406, endPoint x: 461, endPoint y: 402, distance: 83.3
click at [544, 417] on input "[URL][DOMAIN_NAME]" at bounding box center [541, 426] width 268 height 19
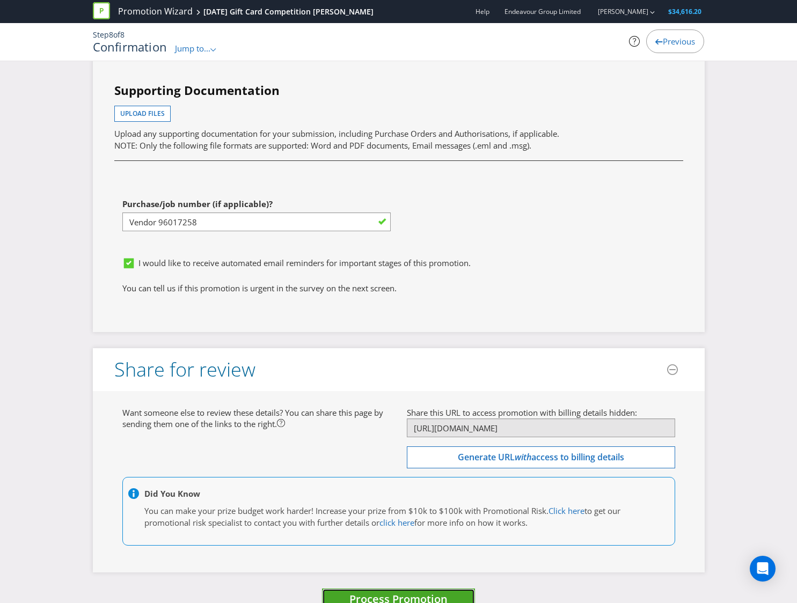
click at [411, 592] on span "Process Promotion" at bounding box center [399, 599] width 98 height 14
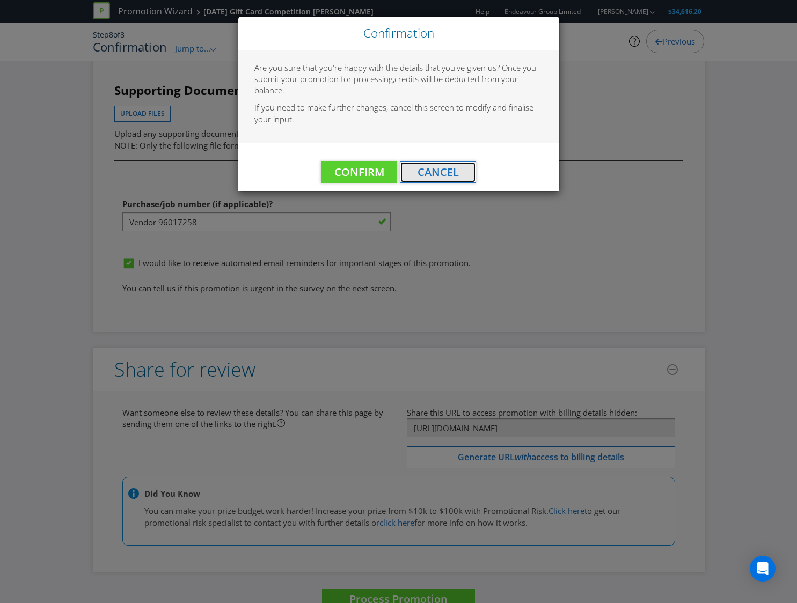
click at [425, 176] on span "Cancel" at bounding box center [438, 172] width 41 height 14
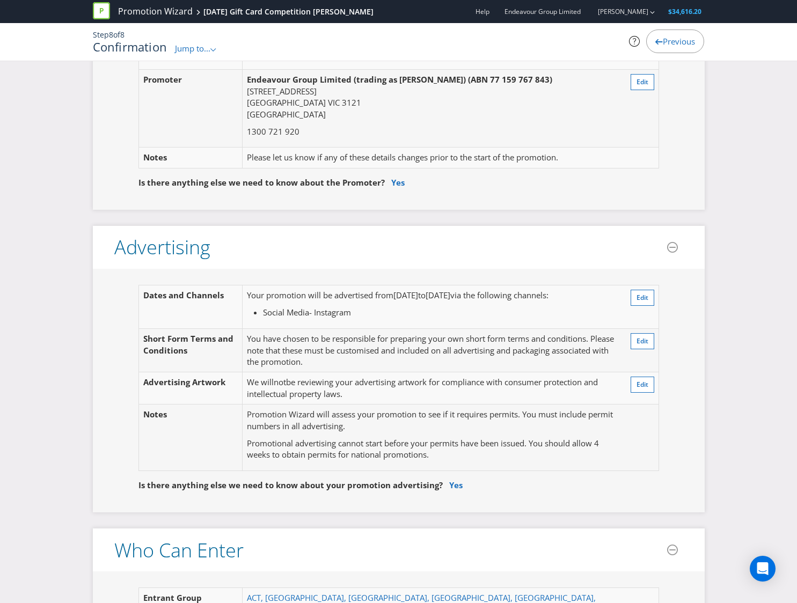
scroll to position [0, 0]
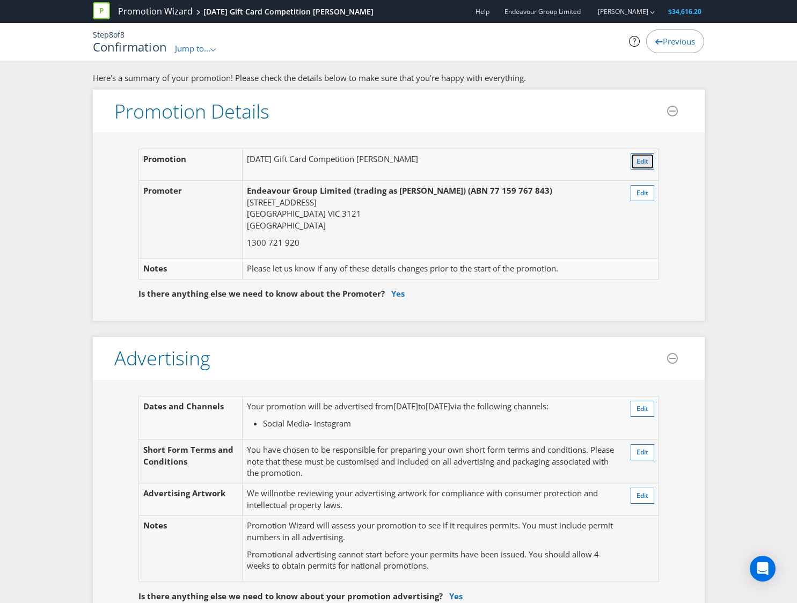
click at [644, 159] on span "Edit" at bounding box center [643, 161] width 12 height 9
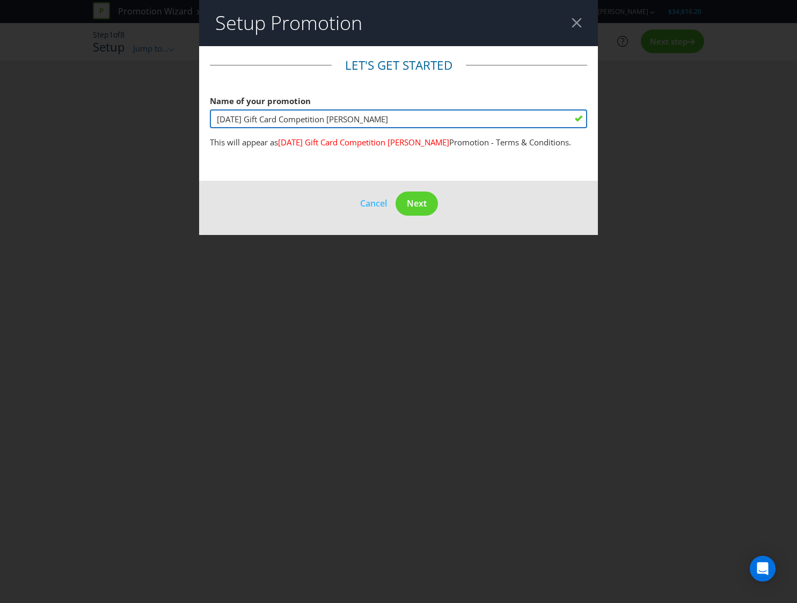
drag, startPoint x: 411, startPoint y: 121, endPoint x: 350, endPoint y: 122, distance: 61.2
click at [350, 122] on input "[DATE] Gift Card Competition [PERSON_NAME]" at bounding box center [398, 119] width 377 height 19
click at [219, 117] on input "[DATE] Gift Card Competition" at bounding box center [398, 119] width 377 height 19
paste input "[PERSON_NAME]"
click at [404, 117] on input "[PERSON_NAME] [DATE] Gift Card Competition" at bounding box center [398, 119] width 377 height 19
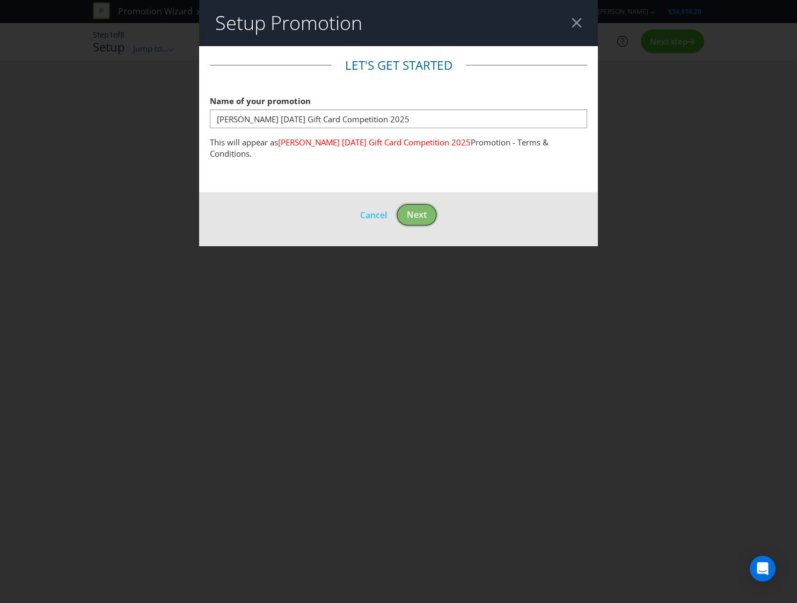
click at [418, 220] on button "Next" at bounding box center [417, 215] width 42 height 24
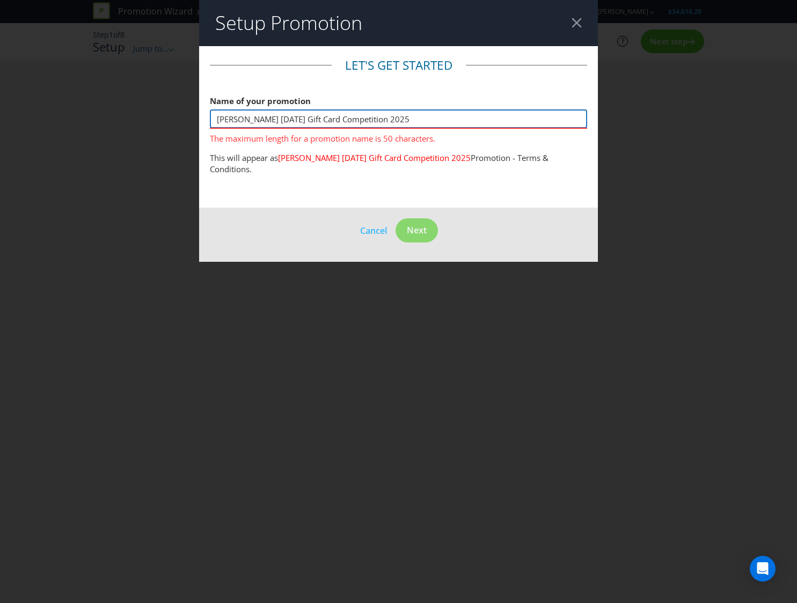
drag, startPoint x: 439, startPoint y: 118, endPoint x: 402, endPoint y: 122, distance: 37.4
click at [402, 122] on input "[PERSON_NAME] [DATE] Gift Card Competition 2025" at bounding box center [398, 119] width 377 height 19
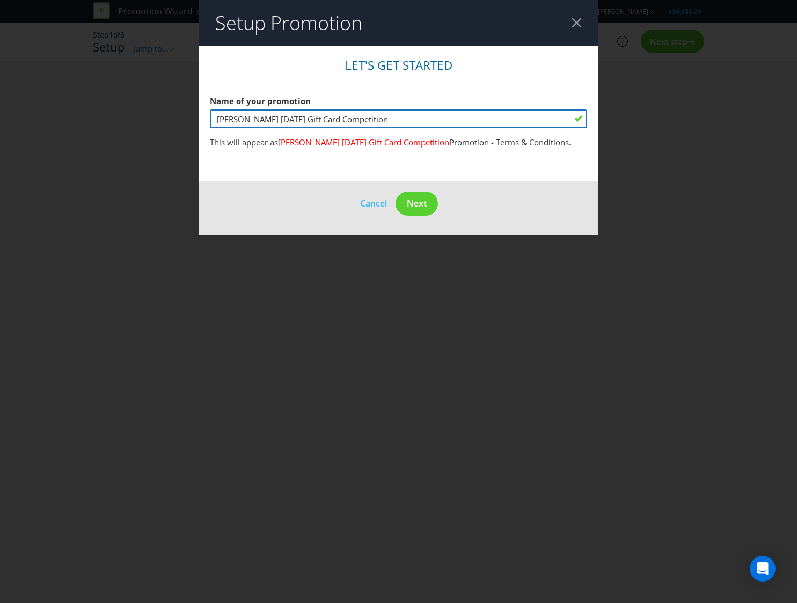
type input "[PERSON_NAME] [DATE] Gift Card Competition"
click at [416, 201] on footer "Cancel Next" at bounding box center [398, 208] width 399 height 54
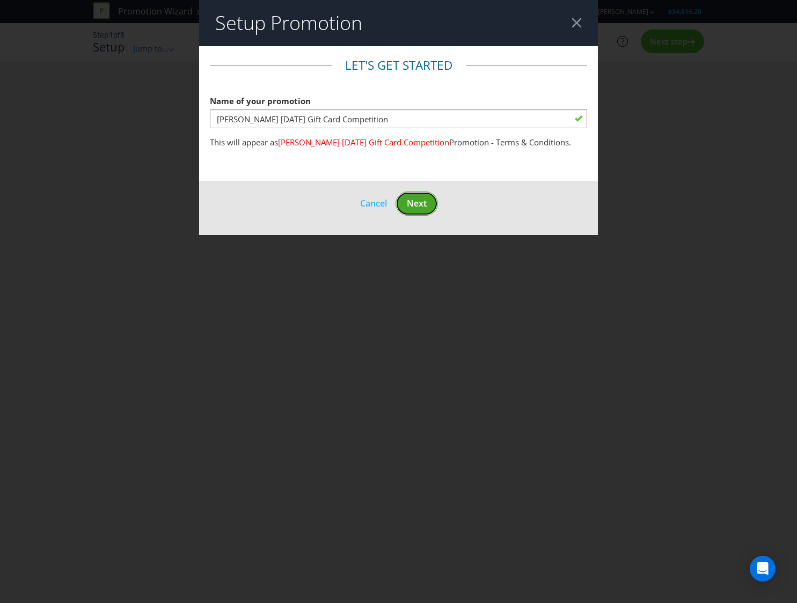
click at [407, 216] on button "Next" at bounding box center [417, 204] width 42 height 24
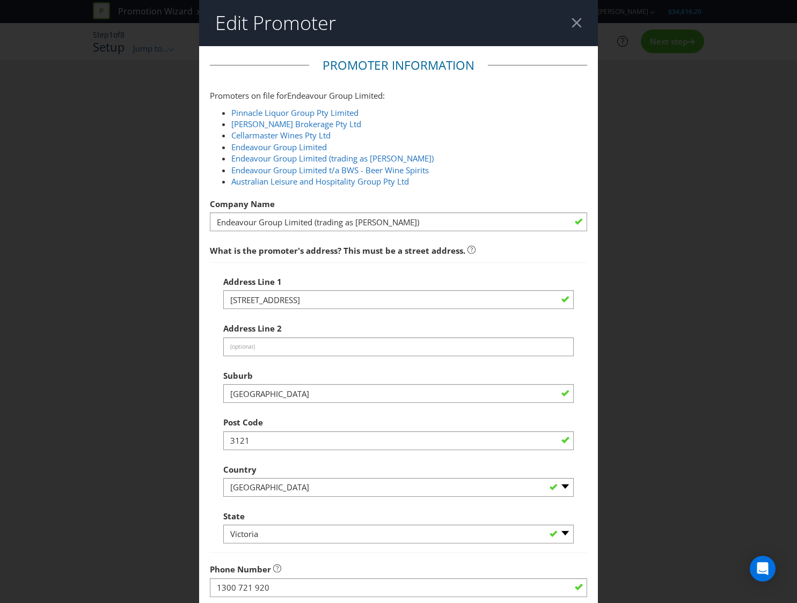
click at [577, 26] on div at bounding box center [577, 23] width 10 height 10
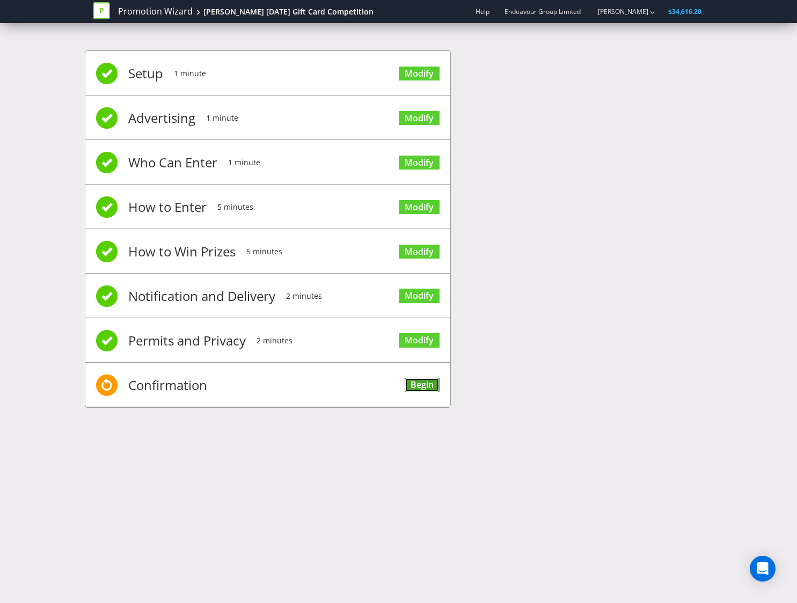
click at [408, 384] on link "Begin" at bounding box center [422, 385] width 35 height 14
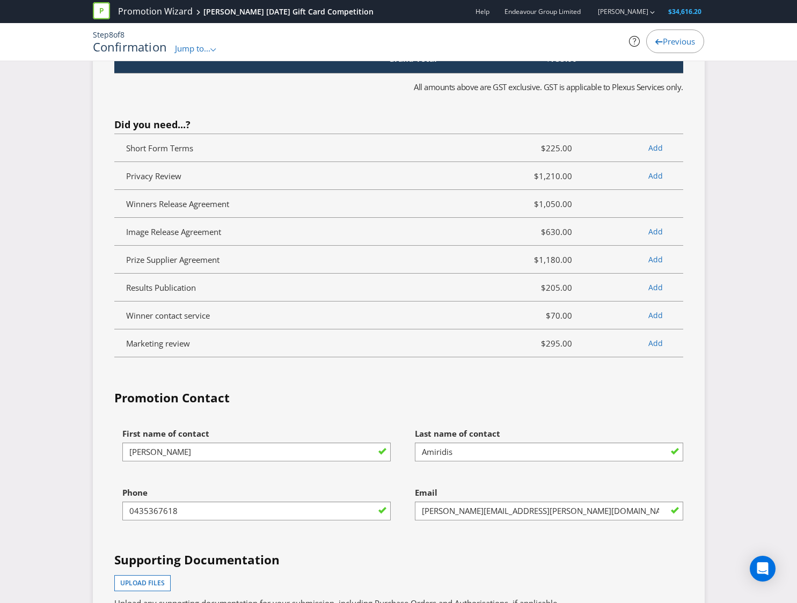
scroll to position [2925, 0]
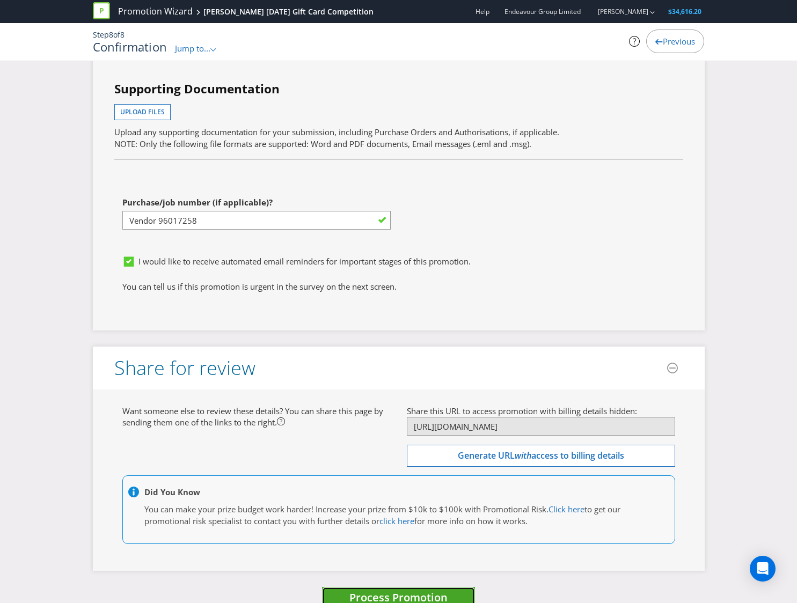
click at [435, 591] on span "Process Promotion" at bounding box center [399, 598] width 98 height 14
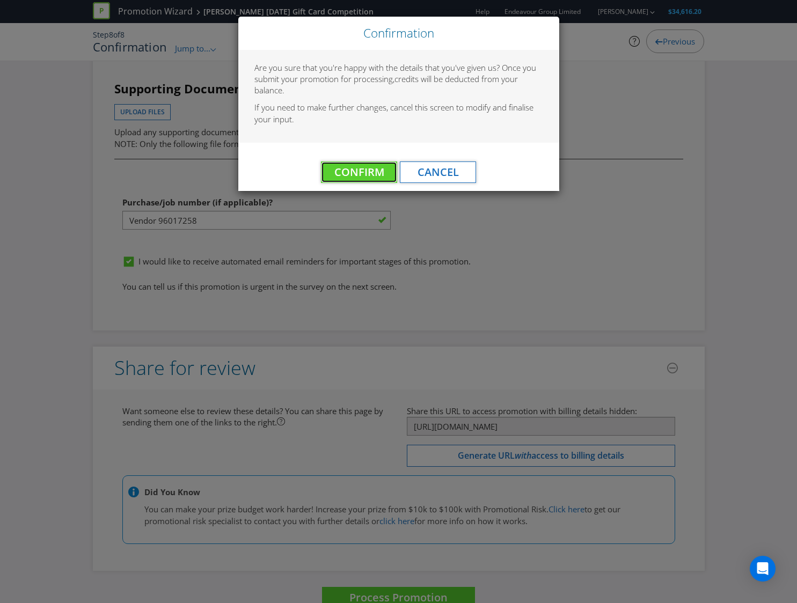
click at [367, 176] on span "Confirm" at bounding box center [359, 172] width 50 height 14
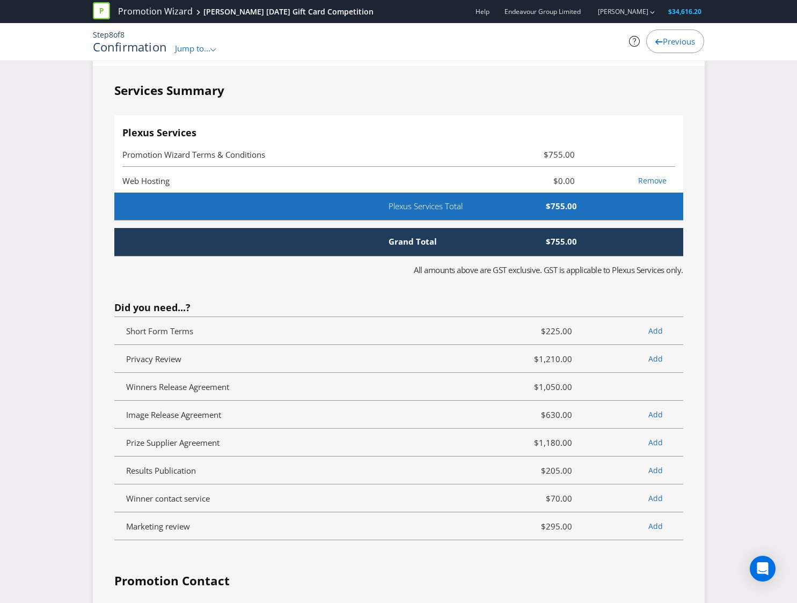
scroll to position [0, 0]
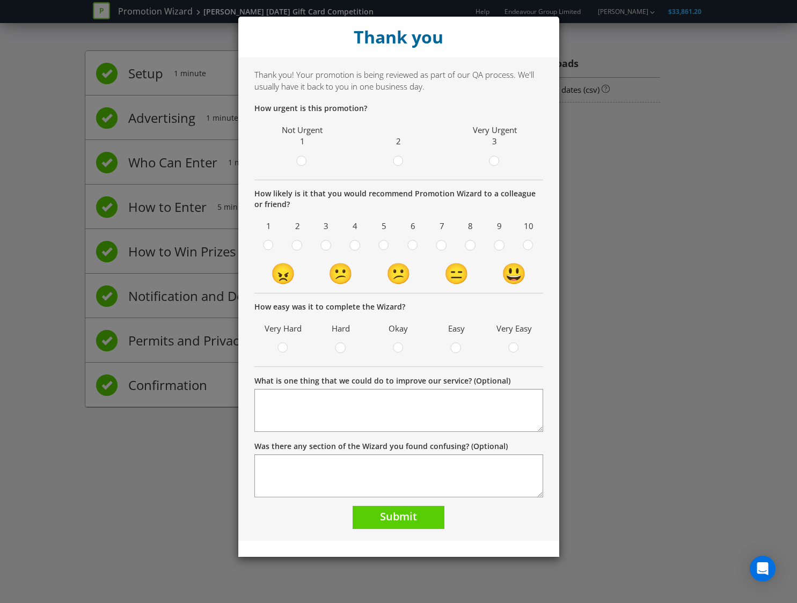
click at [681, 394] on div "Thank you Thank you! Your promotion is being reviewed as part of our QA process…" at bounding box center [398, 301] width 797 height 603
click at [403, 519] on span "Submit" at bounding box center [398, 516] width 37 height 14
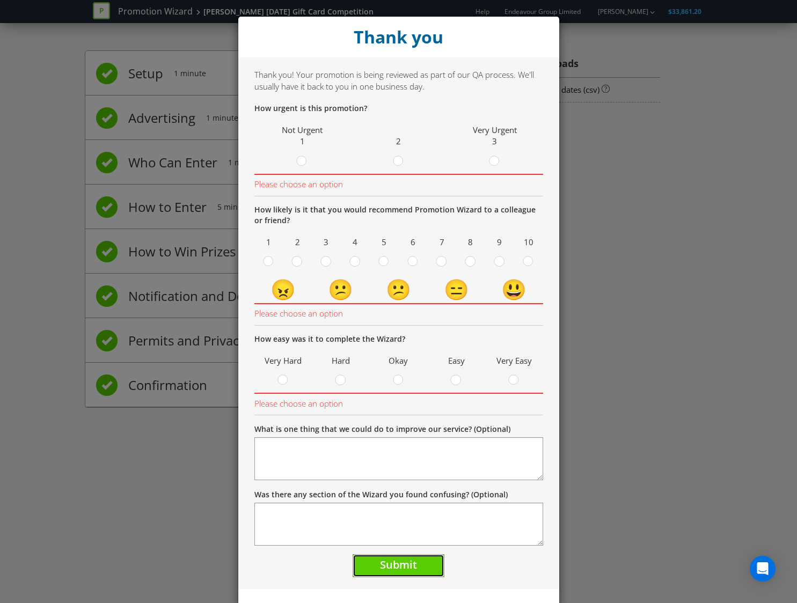
scroll to position [19, 0]
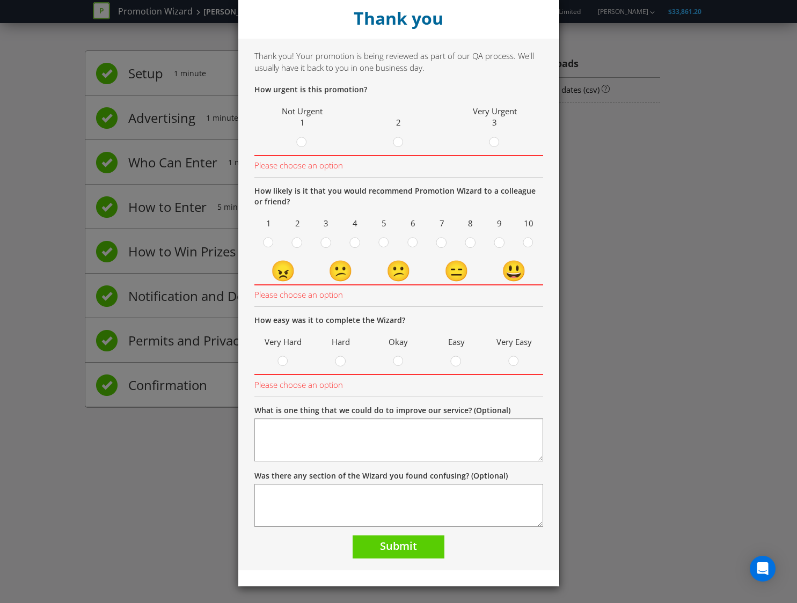
click at [395, 208] on div "How likely is it that you would recommend Promotion Wizard to a colleague or fr…" at bounding box center [398, 246] width 289 height 121
click at [649, 194] on div "Thank you Thank you! Your promotion is being reviewed as part of our QA process…" at bounding box center [398, 301] width 797 height 603
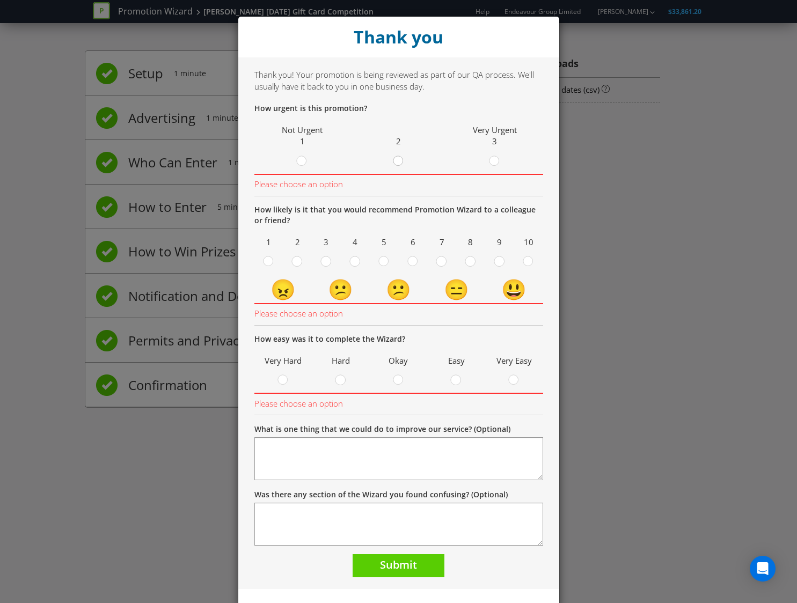
click at [398, 161] on circle at bounding box center [399, 161] width 10 height 10
click at [0, 0] on input "radio" at bounding box center [0, 0] width 0 height 0
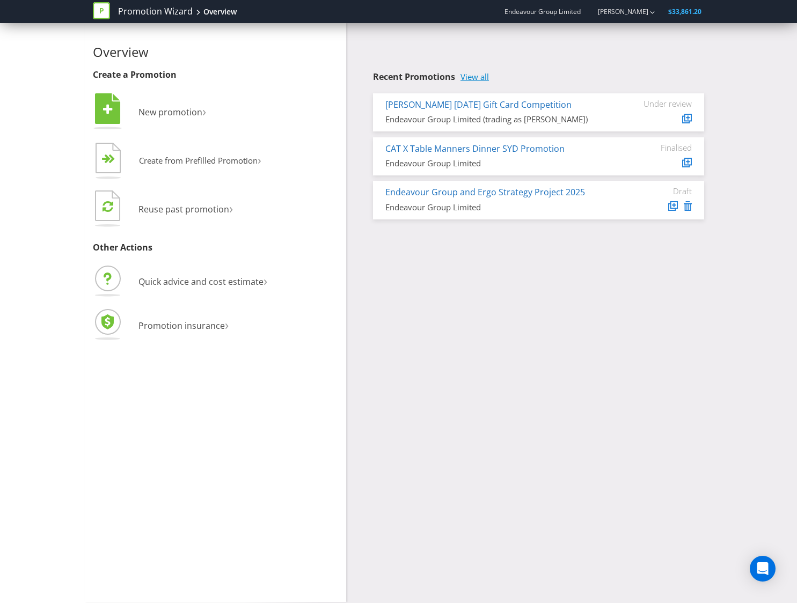
click at [486, 75] on link "View all" at bounding box center [475, 76] width 28 height 9
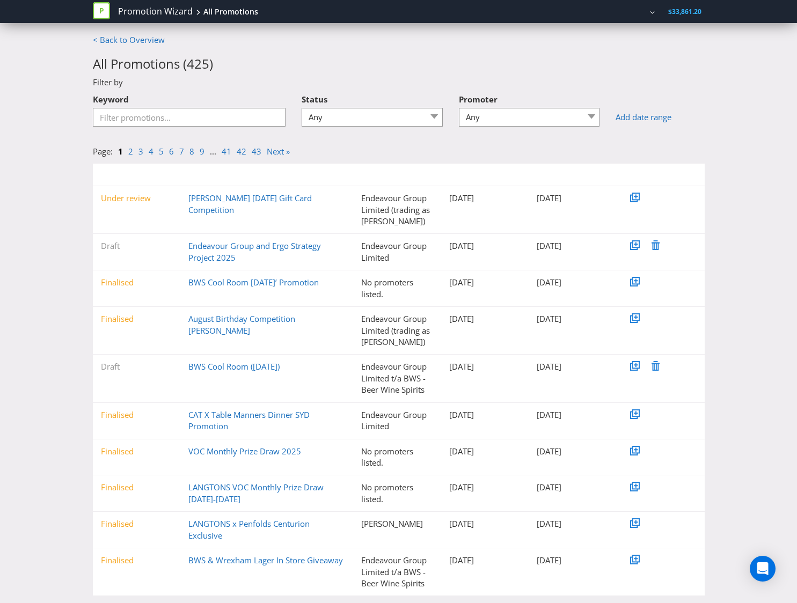
scroll to position [21, 0]
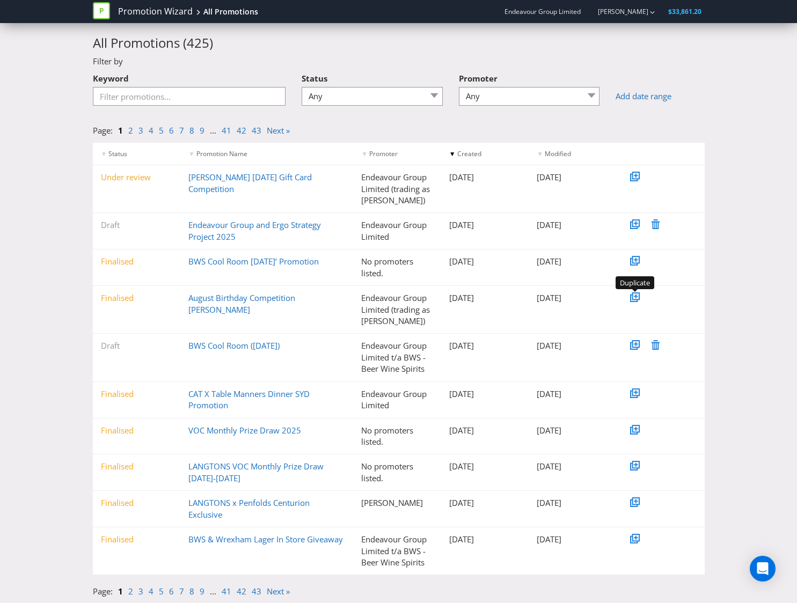
click at [636, 301] on icon at bounding box center [633, 298] width 5 height 5
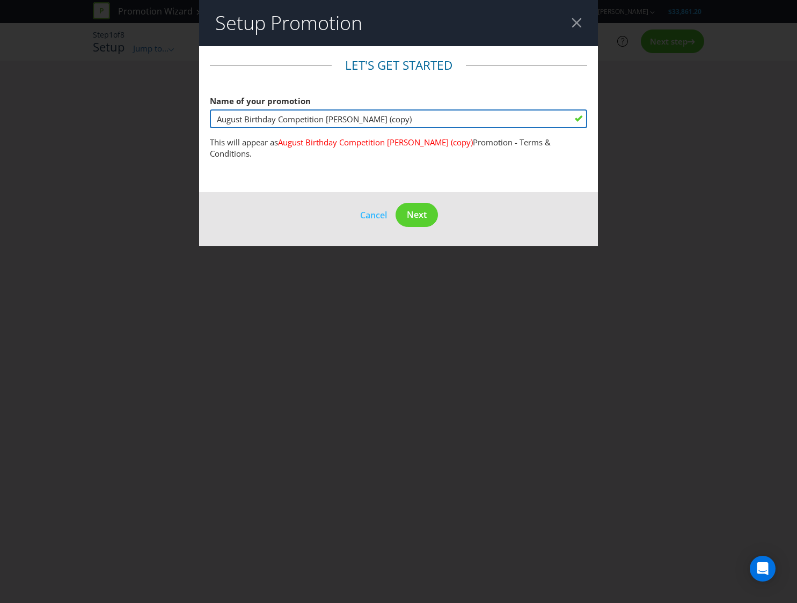
click at [222, 119] on input "August Birthday Competition [PERSON_NAME] (copy)" at bounding box center [398, 119] width 377 height 19
drag, startPoint x: 424, startPoint y: 114, endPoint x: 404, endPoint y: 120, distance: 20.1
click at [404, 120] on input "September Birthday Competition Dan Murphy's (copy)" at bounding box center [398, 119] width 377 height 19
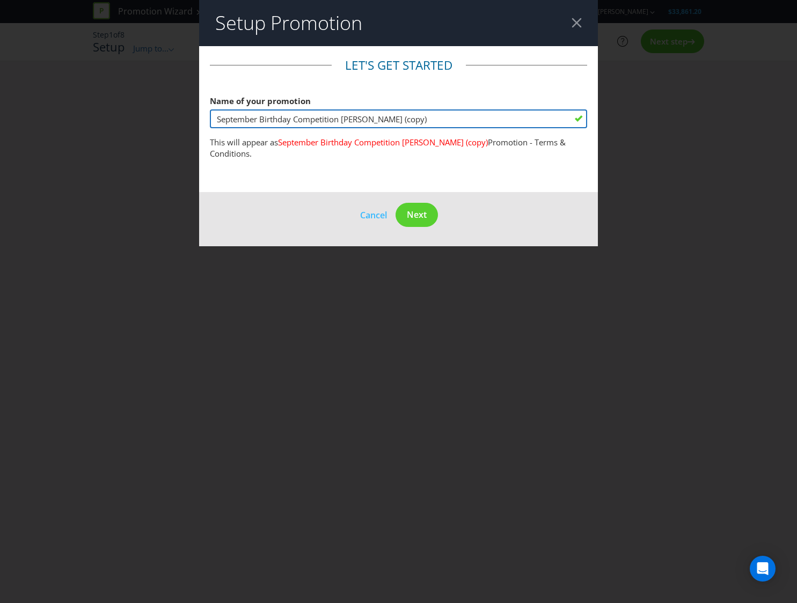
drag, startPoint x: 398, startPoint y: 120, endPoint x: 491, endPoint y: 117, distance: 93.5
click at [491, 117] on input "September Birthday Competition Dan Murphy's (copy)" at bounding box center [398, 119] width 377 height 19
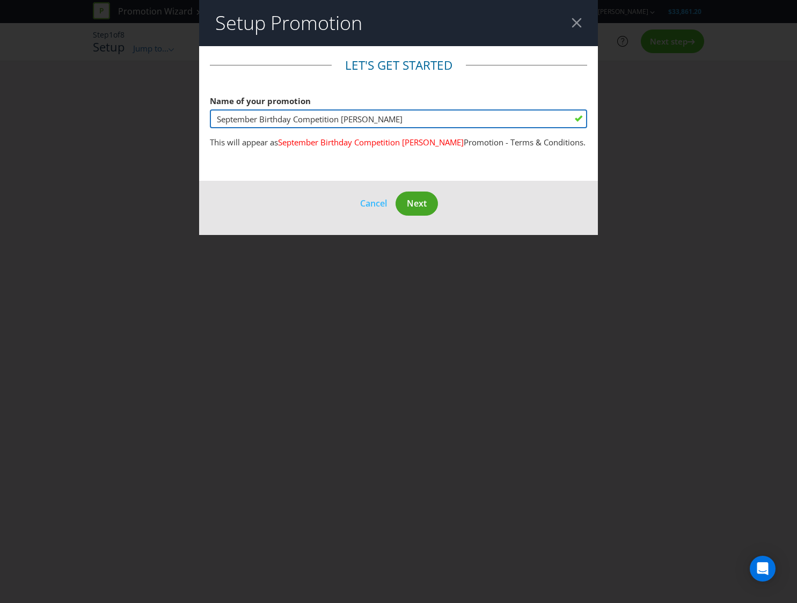
type input "September Birthday Competition Dan Murphy's"
click at [427, 208] on button "Next" at bounding box center [417, 204] width 42 height 24
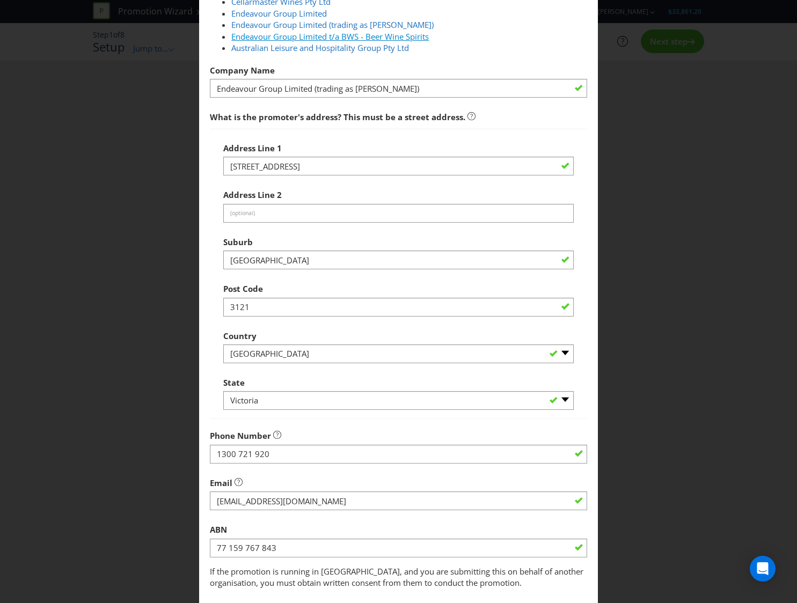
scroll to position [200, 0]
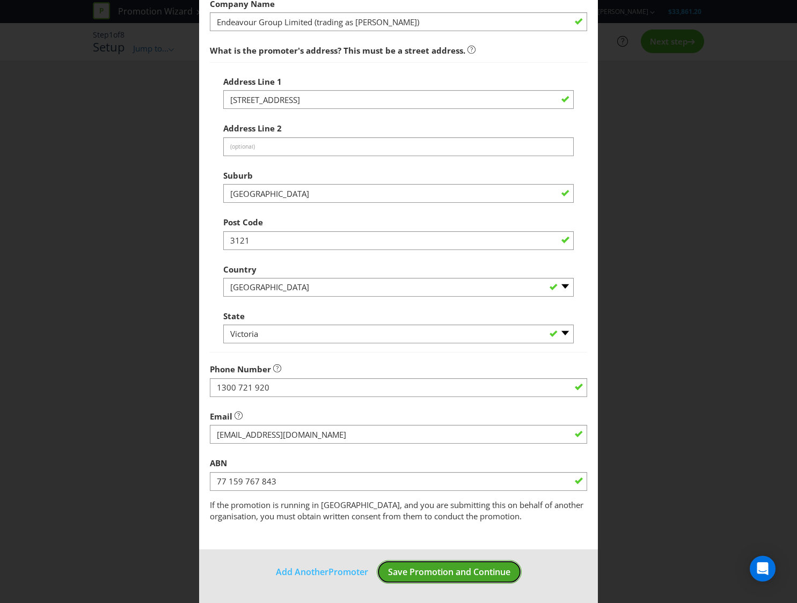
click at [461, 566] on span "Save Promotion and Continue" at bounding box center [449, 572] width 122 height 12
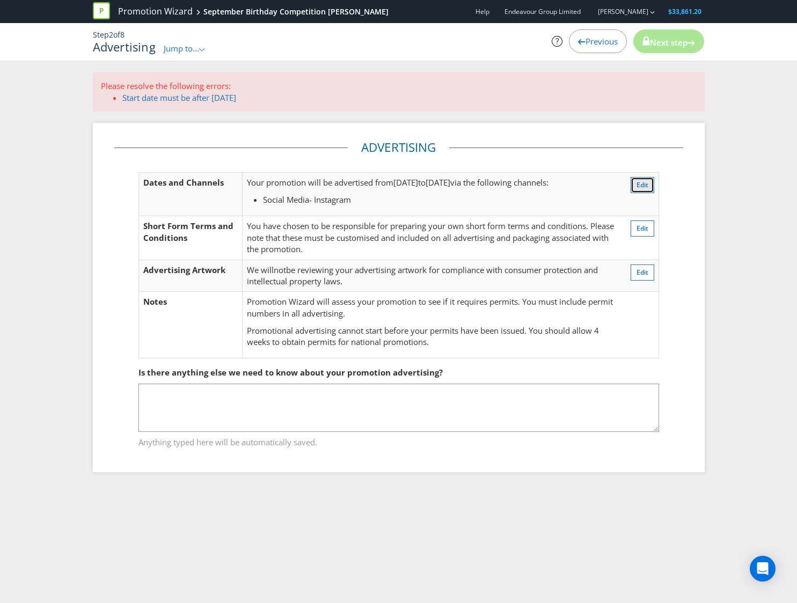
click at [637, 187] on span "Edit" at bounding box center [643, 184] width 12 height 9
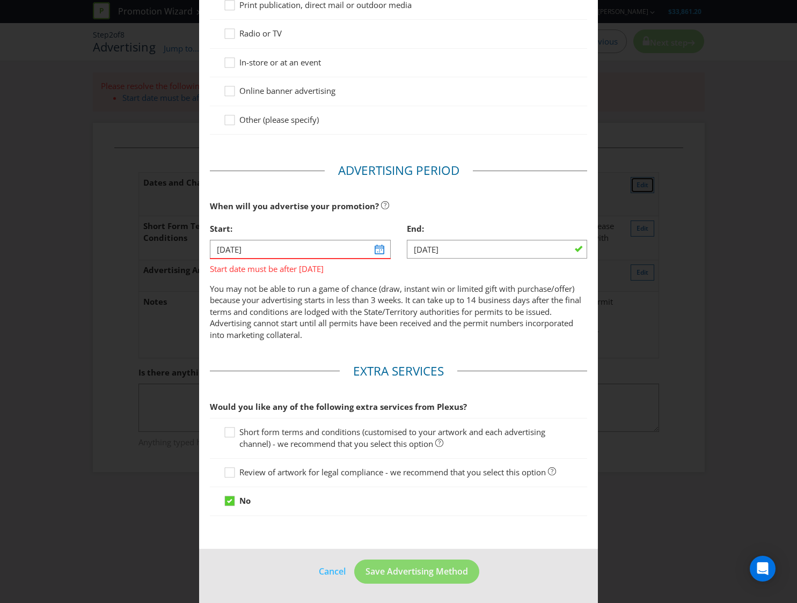
scroll to position [57, 0]
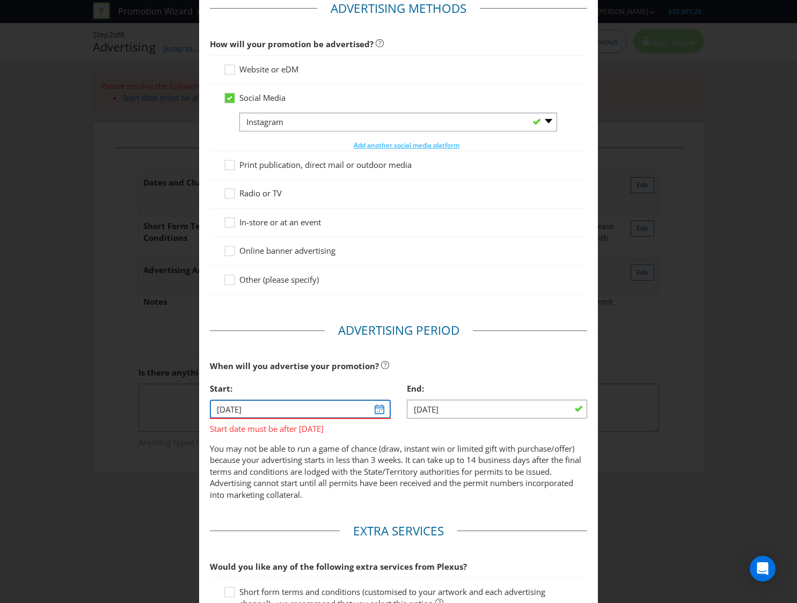
click at [381, 412] on input "[DATE]" at bounding box center [300, 409] width 180 height 19
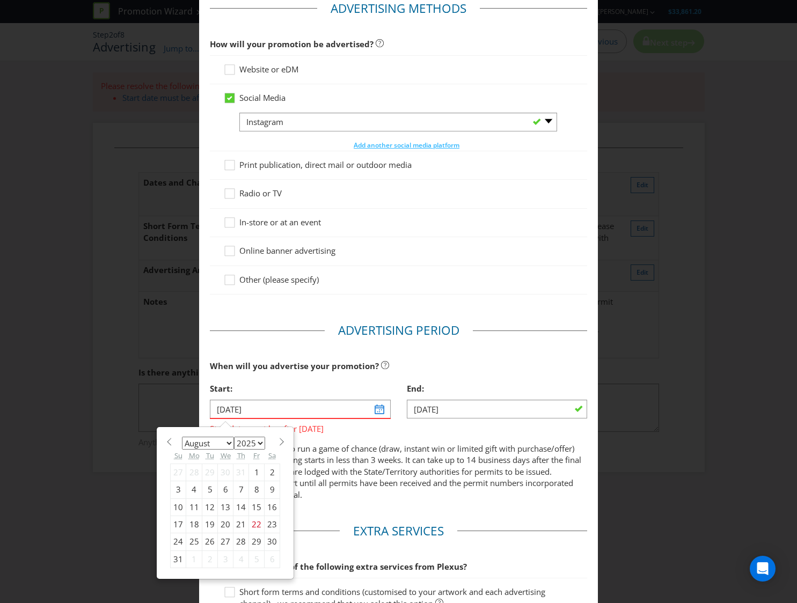
click at [279, 445] on span at bounding box center [282, 442] width 8 height 8
select select "8"
click at [192, 471] on div "1" at bounding box center [194, 472] width 16 height 17
type input "01/09/25"
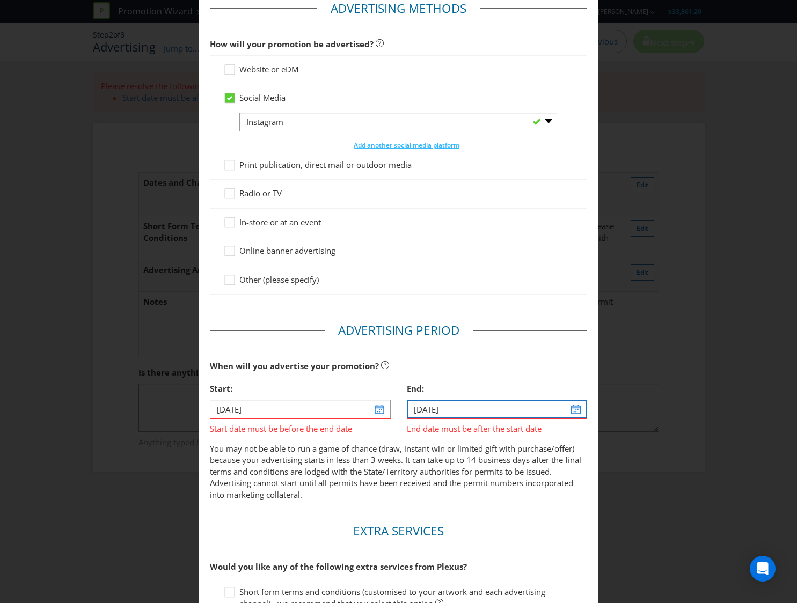
click at [570, 412] on input "[DATE]" at bounding box center [497, 409] width 180 height 19
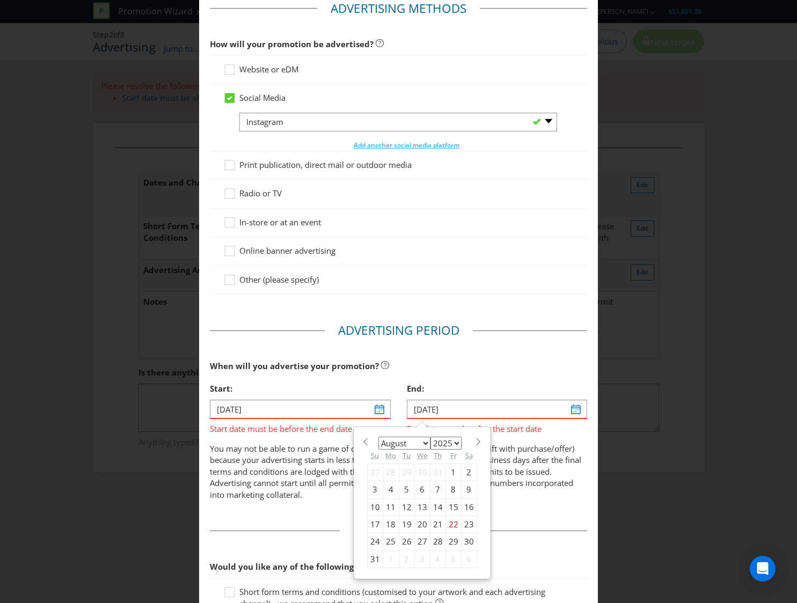
click at [475, 444] on span at bounding box center [479, 442] width 8 height 8
select select "8"
click at [389, 490] on div "8" at bounding box center [391, 490] width 16 height 17
type input "08/09/25"
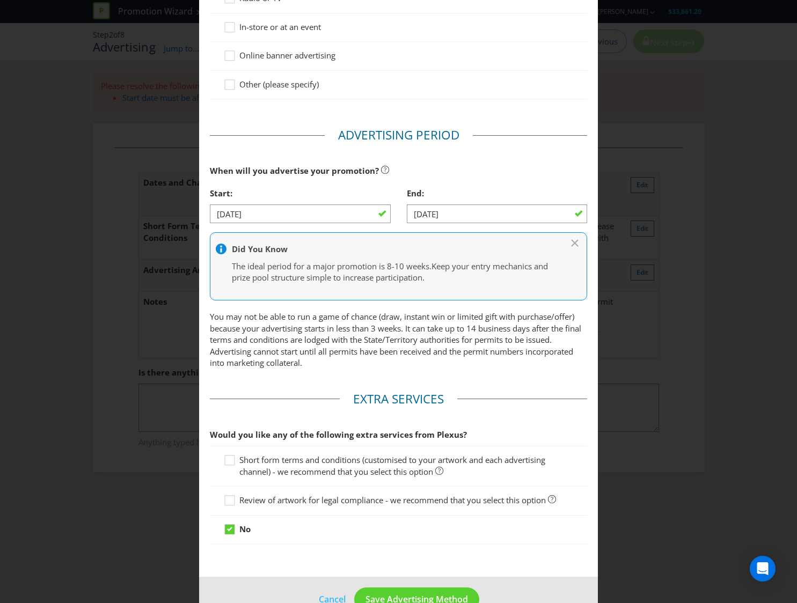
scroll to position [280, 0]
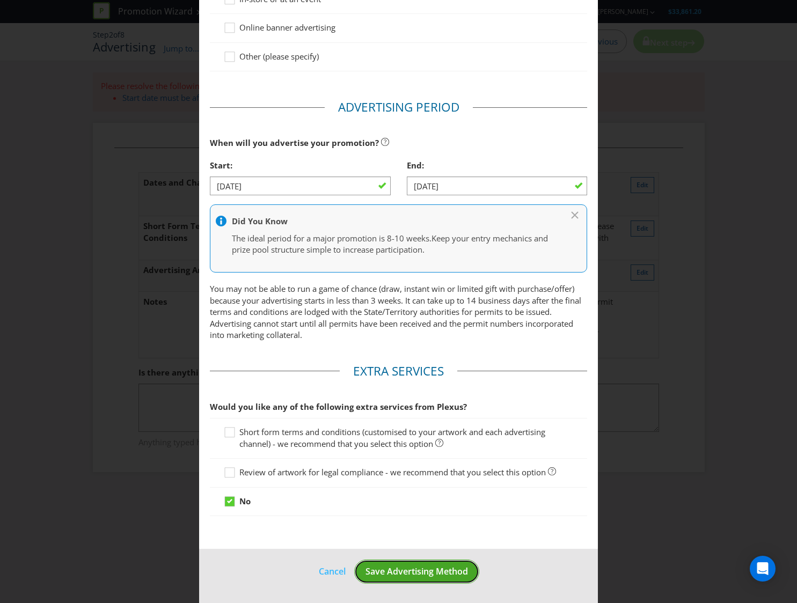
click at [416, 570] on span "Save Advertising Method" at bounding box center [417, 572] width 103 height 12
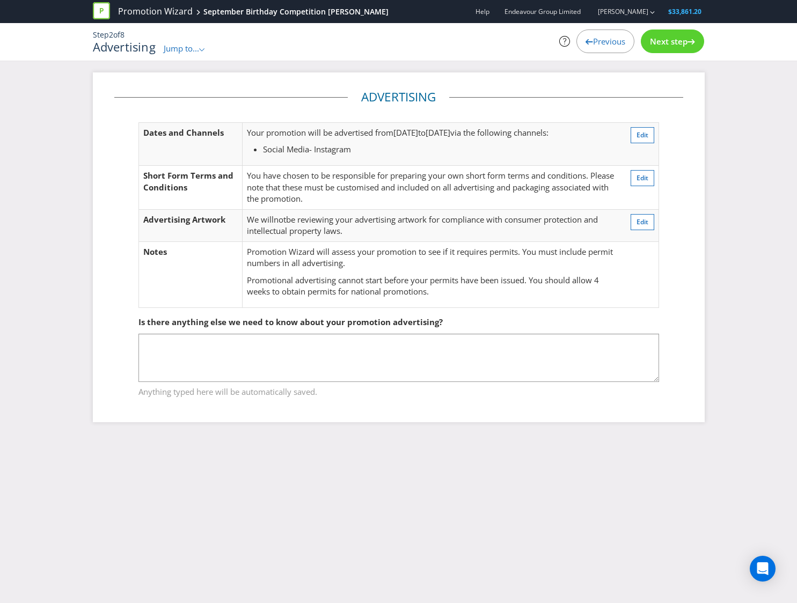
click at [657, 40] on span "Next step" at bounding box center [669, 41] width 38 height 11
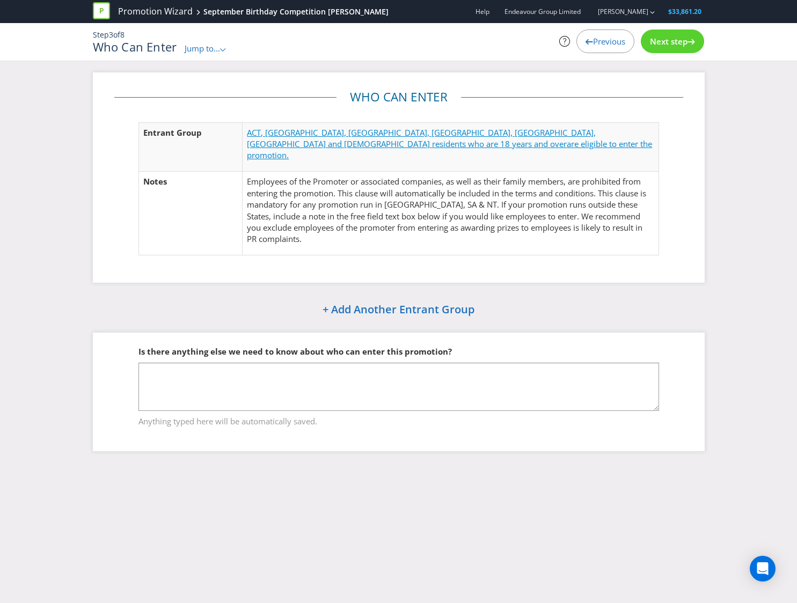
click at [396, 133] on span "ACT, [GEOGRAPHIC_DATA], [GEOGRAPHIC_DATA], [GEOGRAPHIC_DATA], [GEOGRAPHIC_DATA]…" at bounding box center [421, 138] width 349 height 22
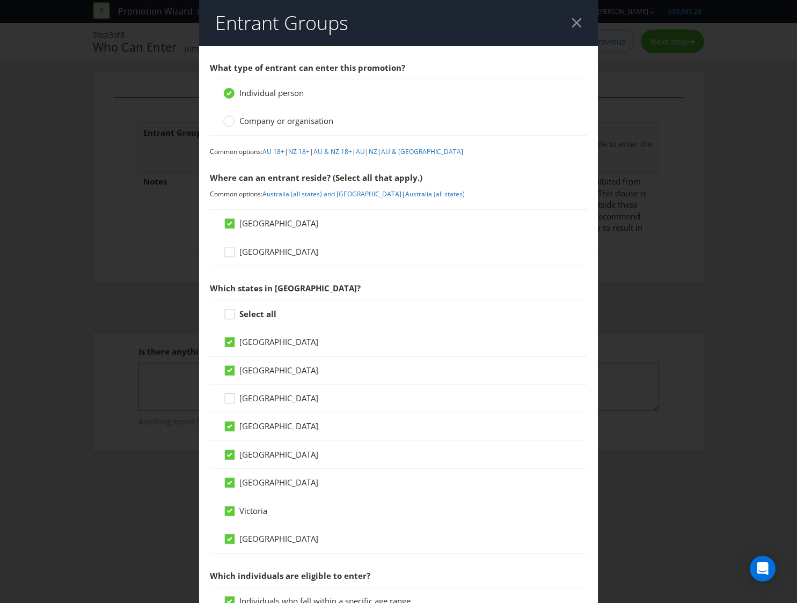
click at [668, 228] on div "Entrant Groups What type of entrant can enter this promotion? Individual person…" at bounding box center [398, 301] width 797 height 603
click at [579, 21] on div at bounding box center [577, 23] width 10 height 10
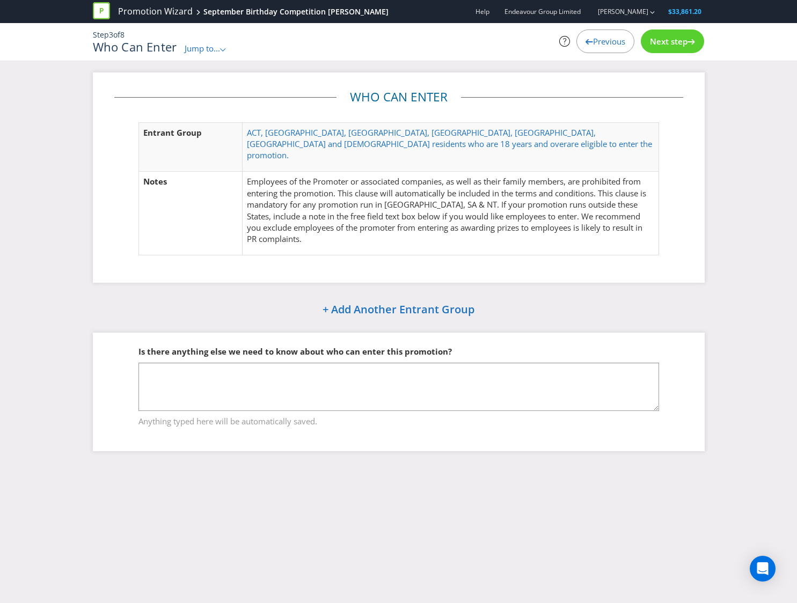
click at [662, 35] on div "Next step" at bounding box center [672, 42] width 63 height 24
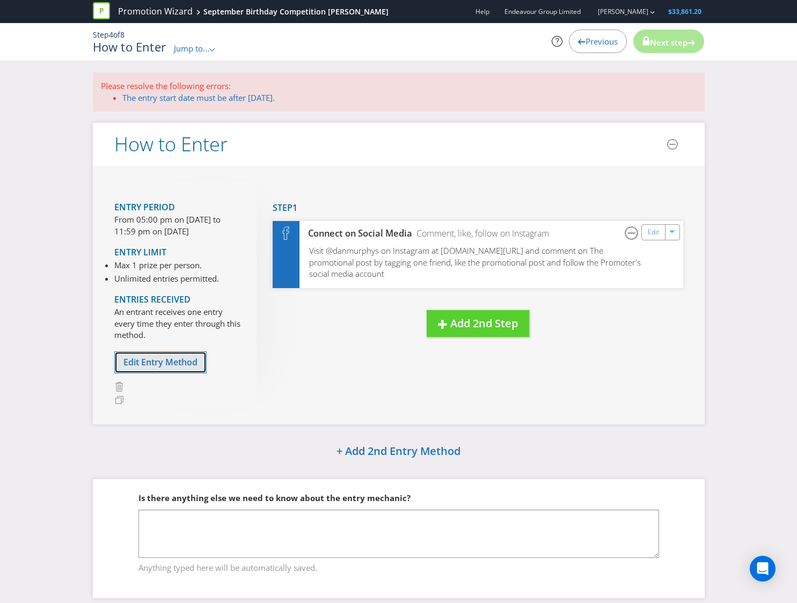
click at [156, 363] on span "Edit Entry Method" at bounding box center [160, 362] width 74 height 12
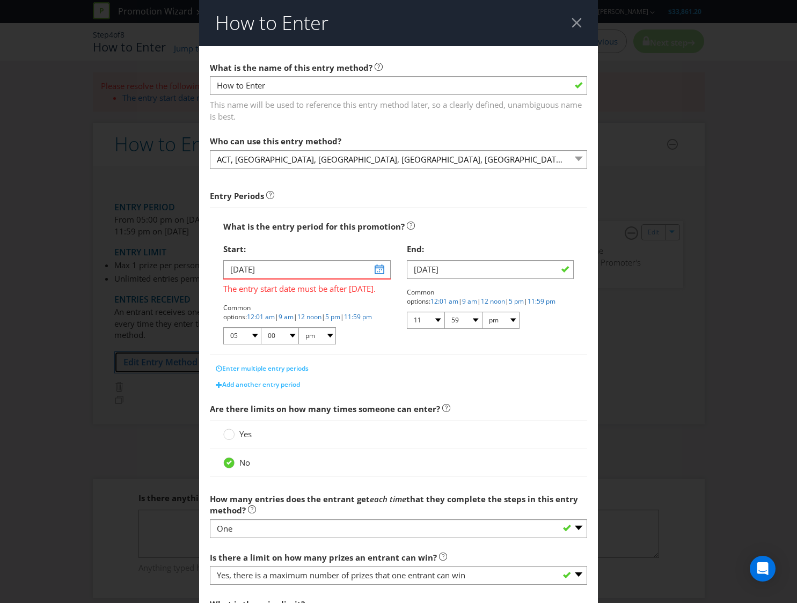
scroll to position [129, 0]
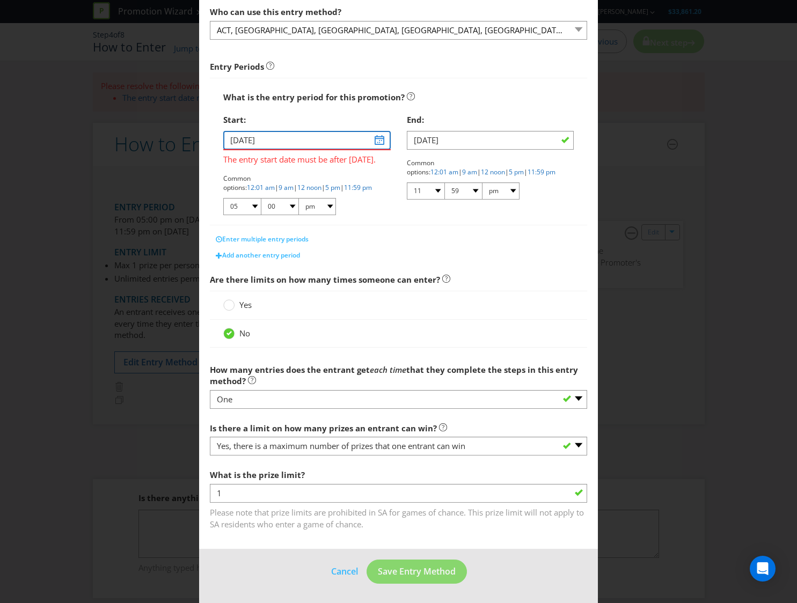
click at [376, 141] on input "[DATE]" at bounding box center [306, 140] width 167 height 19
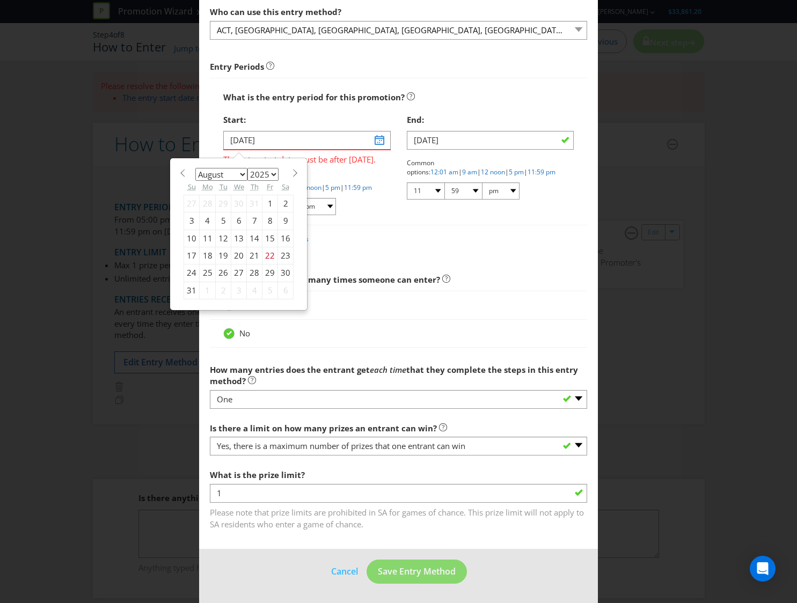
click at [292, 172] on span at bounding box center [295, 173] width 8 height 8
select select "8"
click at [207, 202] on div "1" at bounding box center [208, 203] width 16 height 17
type input "01/09/25"
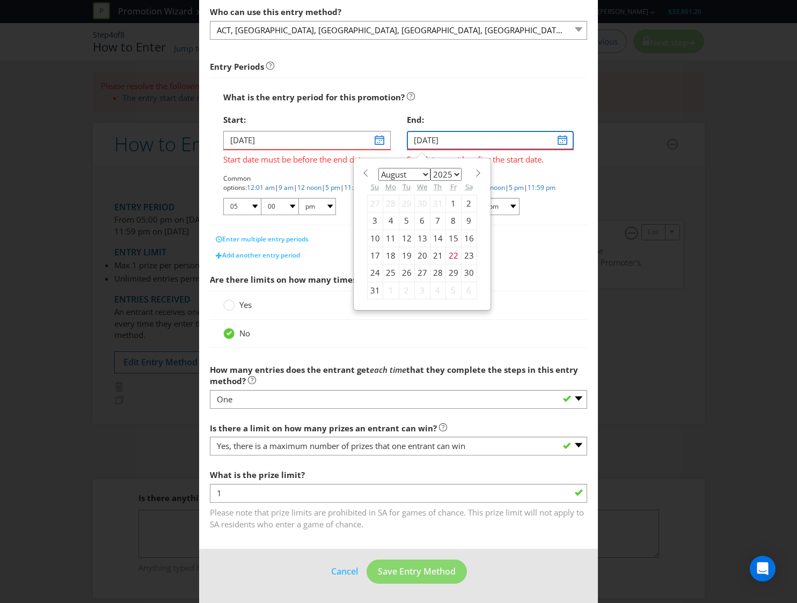
click at [451, 139] on input "[DATE]" at bounding box center [490, 140] width 167 height 19
click at [475, 175] on span at bounding box center [479, 173] width 8 height 8
select select "8"
click at [390, 220] on div "8" at bounding box center [391, 221] width 16 height 17
type input "08/09/25"
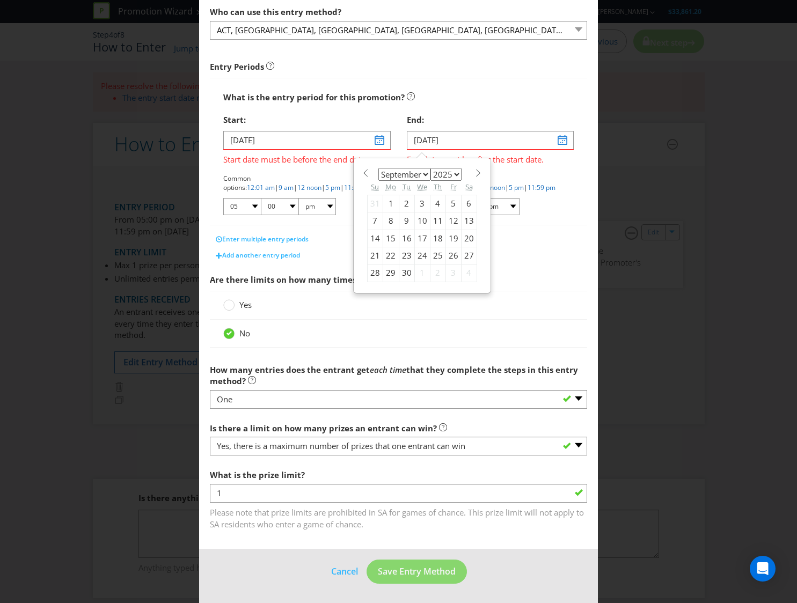
scroll to position [114, 0]
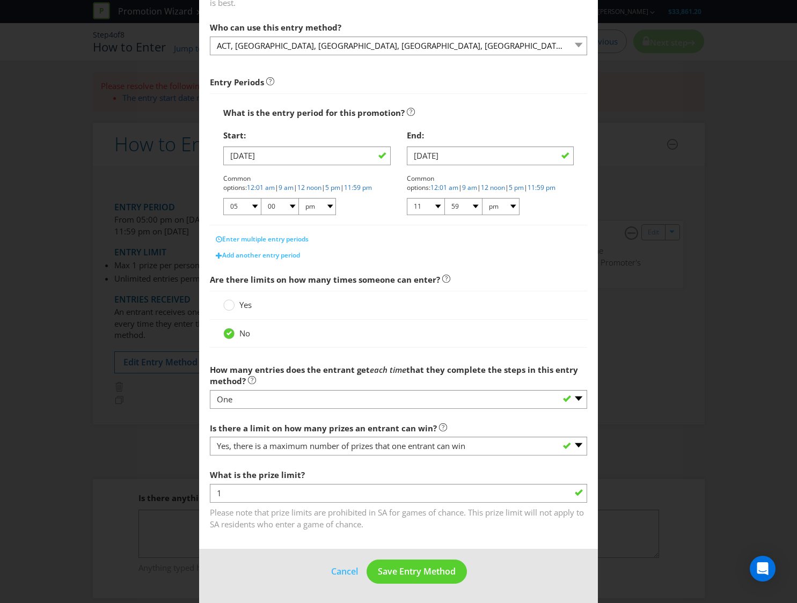
click at [567, 220] on div "End: 08/09/25 Common options: 12:01 am | 9 am | 12 noon | 5 pm | 11:59 pm 01 02…" at bounding box center [490, 175] width 183 height 100
click at [404, 566] on span "Save Entry Method" at bounding box center [417, 572] width 78 height 12
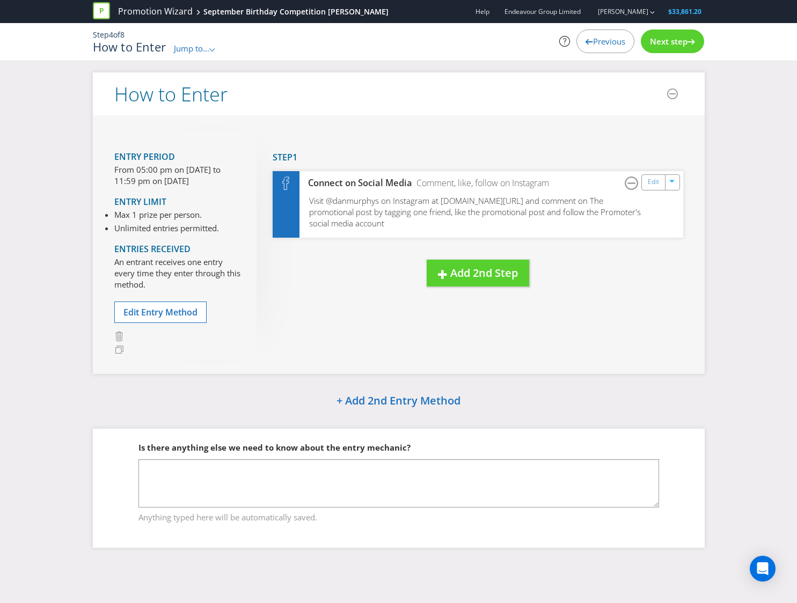
click at [645, 49] on div "Next step" at bounding box center [672, 42] width 63 height 24
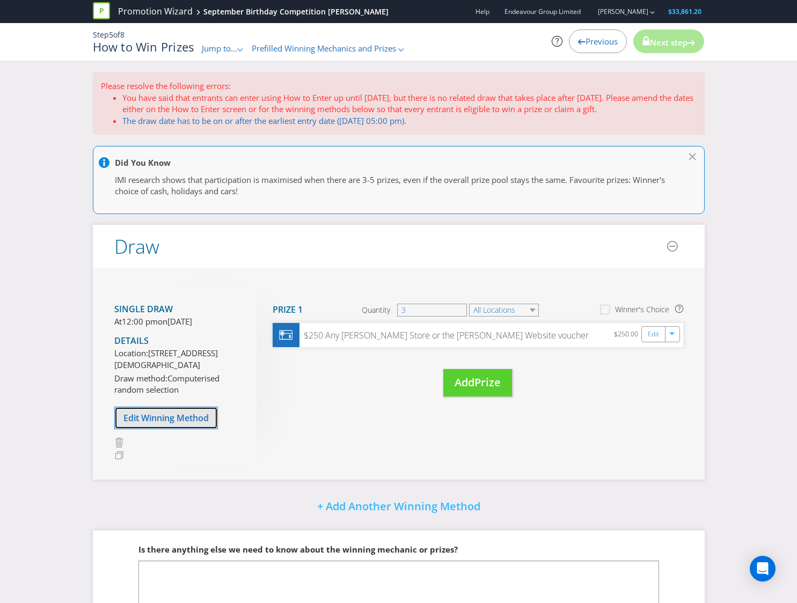
click at [200, 424] on span "Edit Winning Method" at bounding box center [165, 418] width 85 height 12
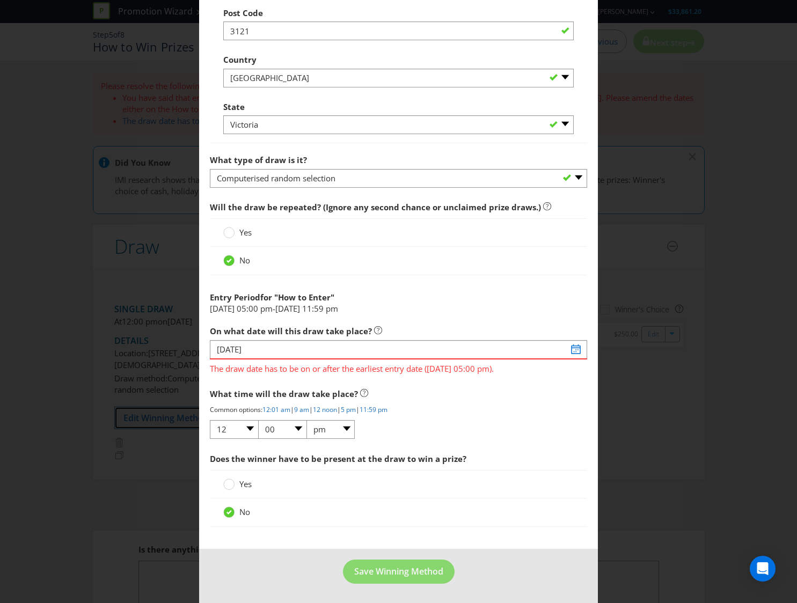
scroll to position [929, 0]
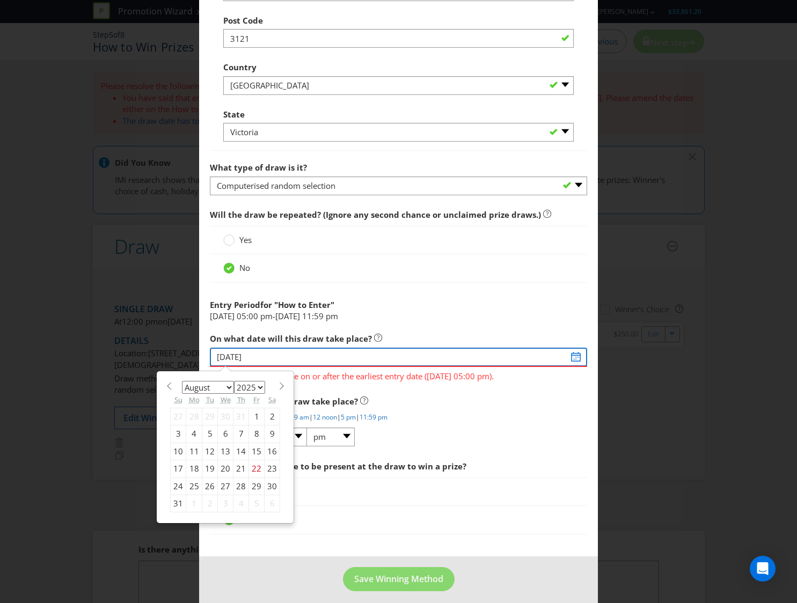
click at [574, 360] on input "[DATE]" at bounding box center [398, 357] width 377 height 19
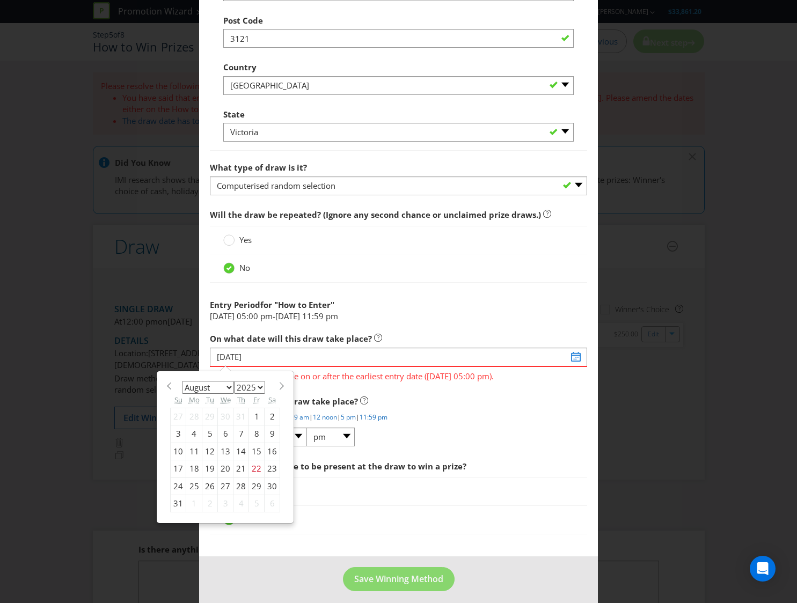
scroll to position [930, 0]
click at [271, 384] on section "January February March April May June July August September October November De…" at bounding box center [225, 385] width 110 height 8
click at [274, 388] on section "January February March April May June July August September October November De…" at bounding box center [225, 385] width 110 height 8
click at [281, 388] on span at bounding box center [282, 386] width 8 height 8
select select "8"
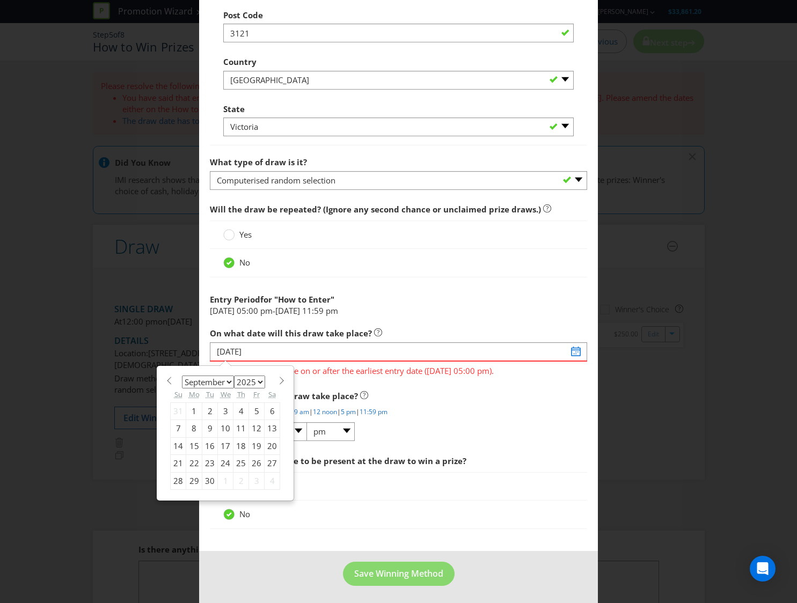
click at [212, 432] on div "9" at bounding box center [210, 428] width 16 height 17
type input "09/09/25"
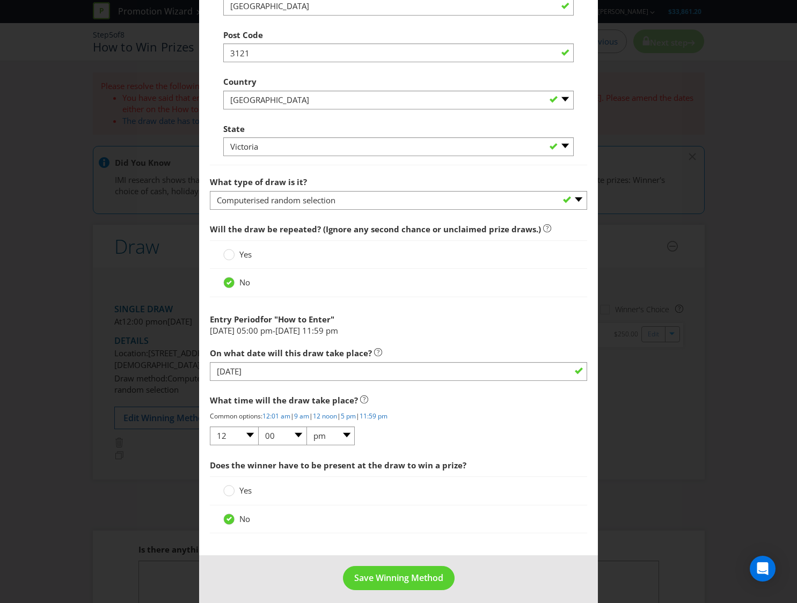
scroll to position [921, 0]
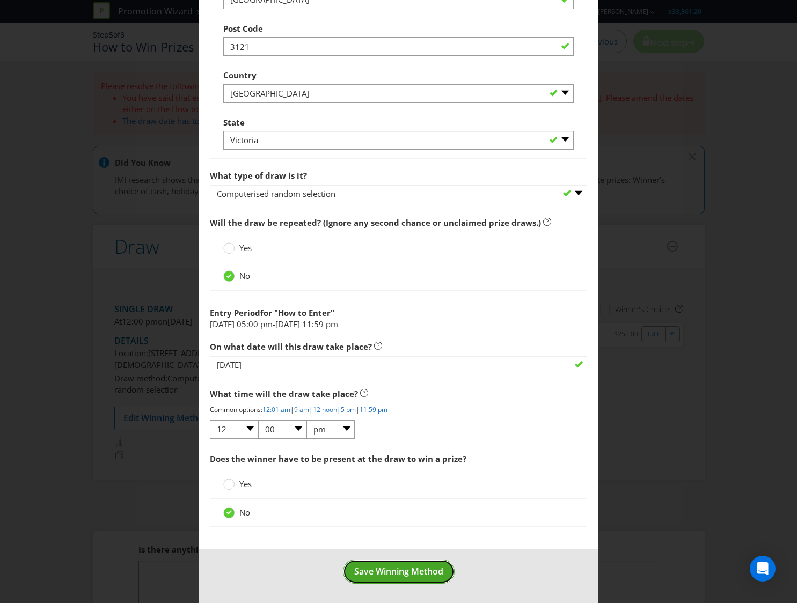
click at [369, 572] on span "Save Winning Method" at bounding box center [398, 572] width 89 height 12
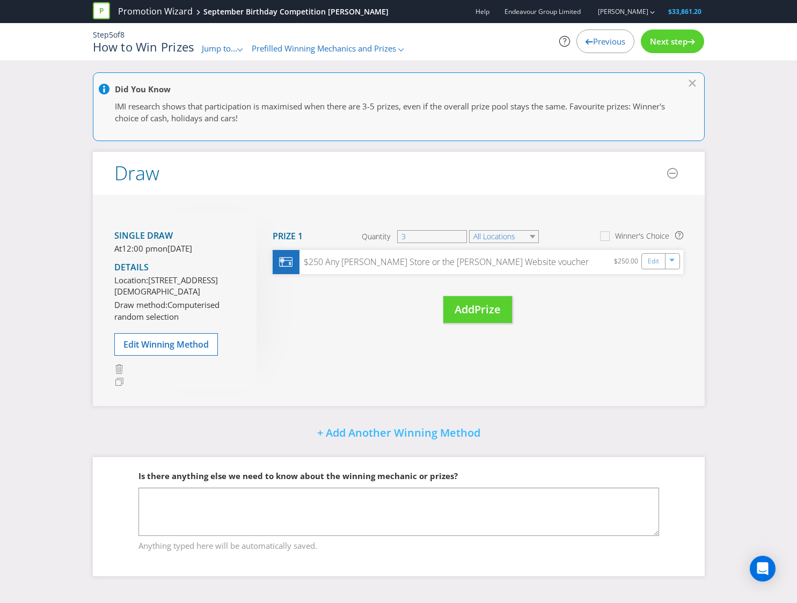
click at [299, 365] on div "Single draw At 12:00 pm on Tuesday 9th Sep 2025 Details Location: 1/459 Church …" at bounding box center [399, 301] width 612 height 212
click at [656, 43] on span "Next step" at bounding box center [669, 41] width 38 height 11
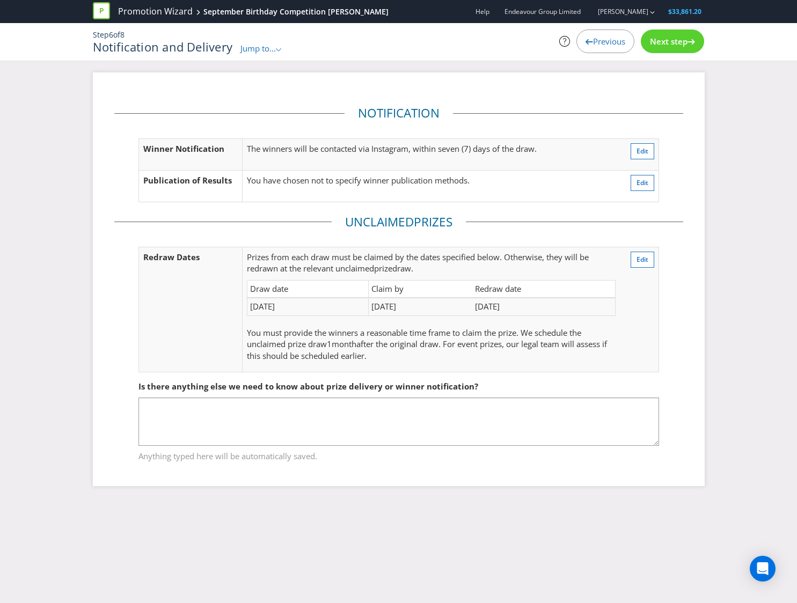
click at [672, 43] on span "Next step" at bounding box center [669, 41] width 38 height 11
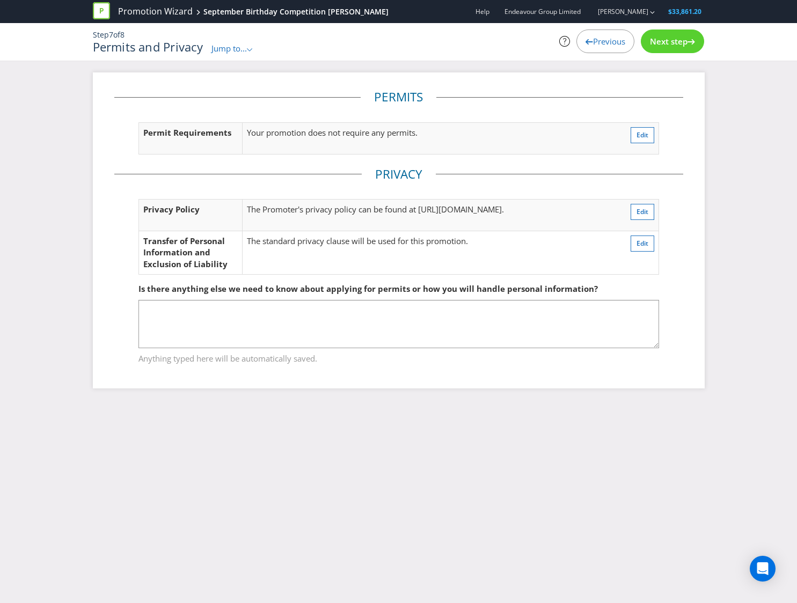
click at [660, 43] on span "Next step" at bounding box center [669, 41] width 38 height 11
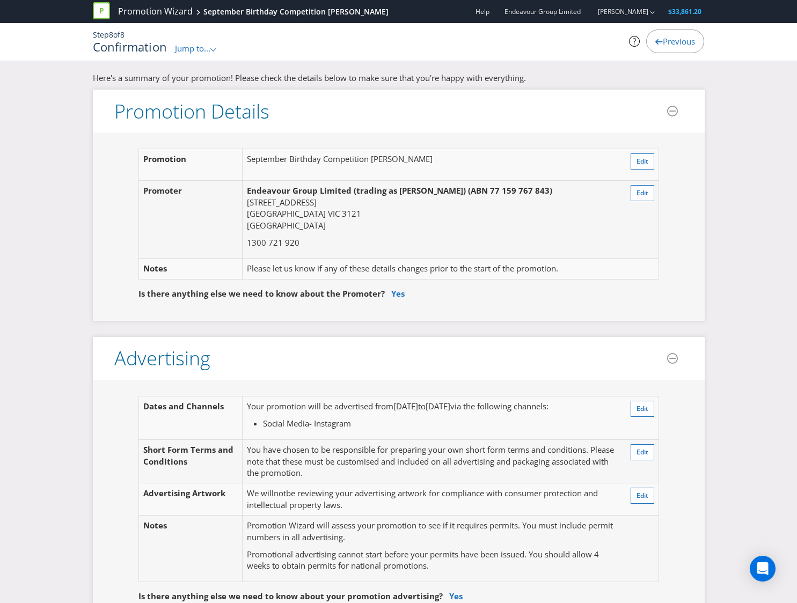
click at [676, 34] on div "Previous" at bounding box center [675, 42] width 58 height 24
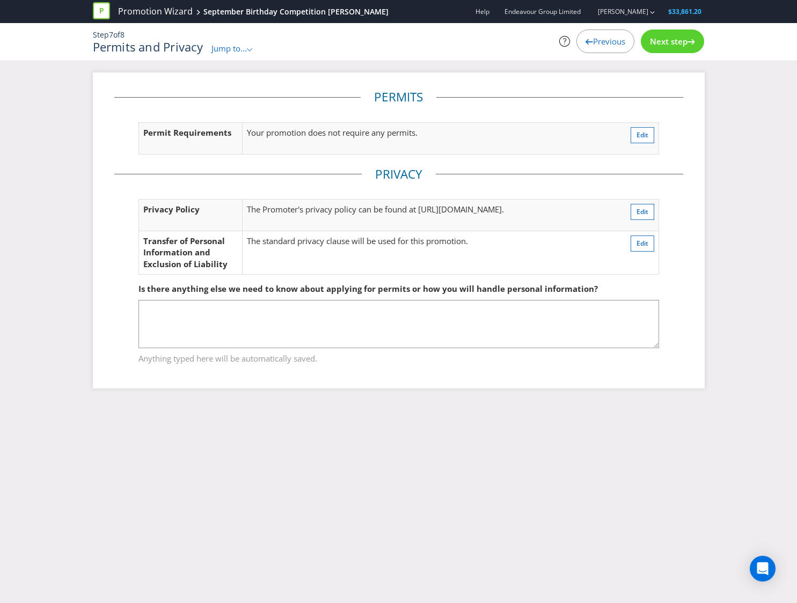
click at [668, 31] on div "Next step" at bounding box center [672, 42] width 63 height 24
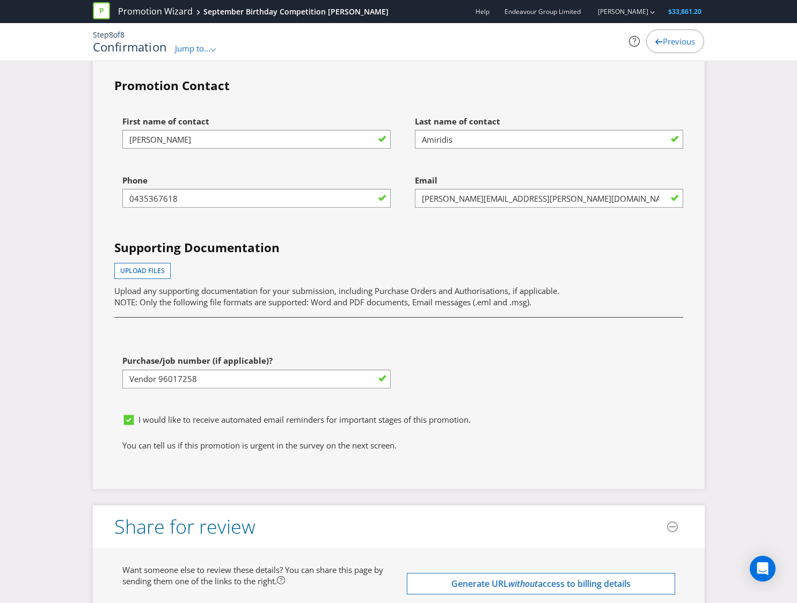
scroll to position [2913, 0]
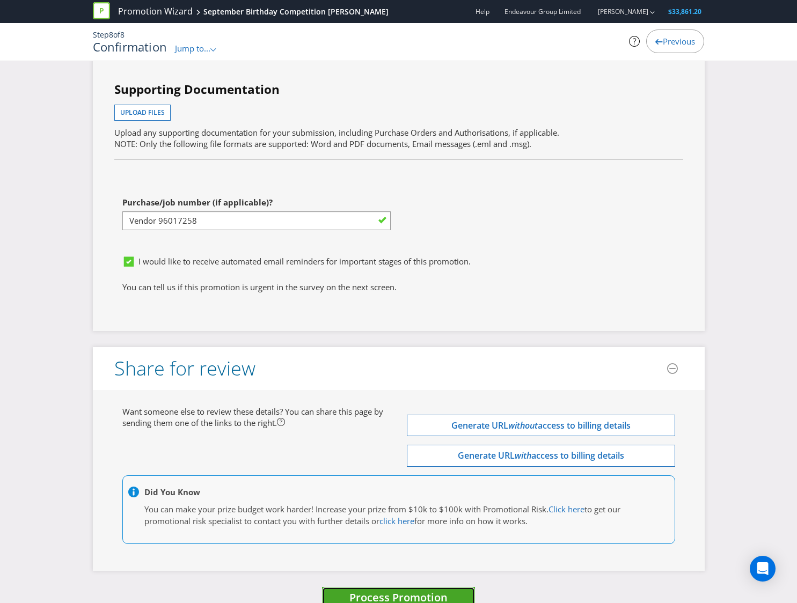
click at [387, 591] on span "Process Promotion" at bounding box center [399, 598] width 98 height 14
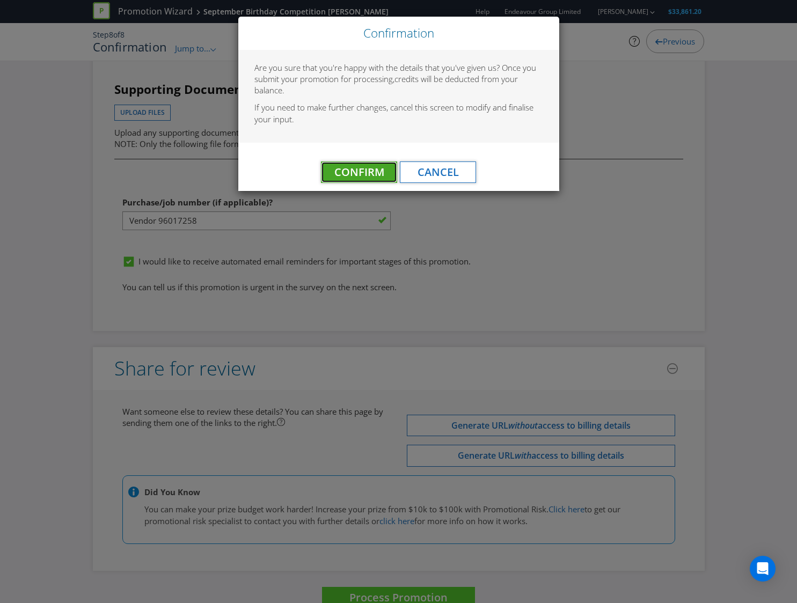
click at [375, 172] on span "Confirm" at bounding box center [359, 172] width 50 height 14
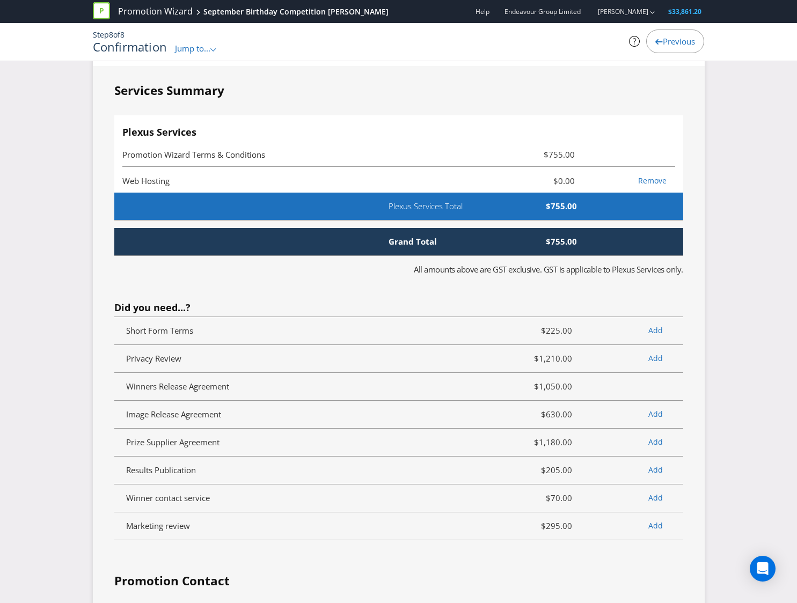
scroll to position [0, 0]
